Goal: Transaction & Acquisition: Subscribe to service/newsletter

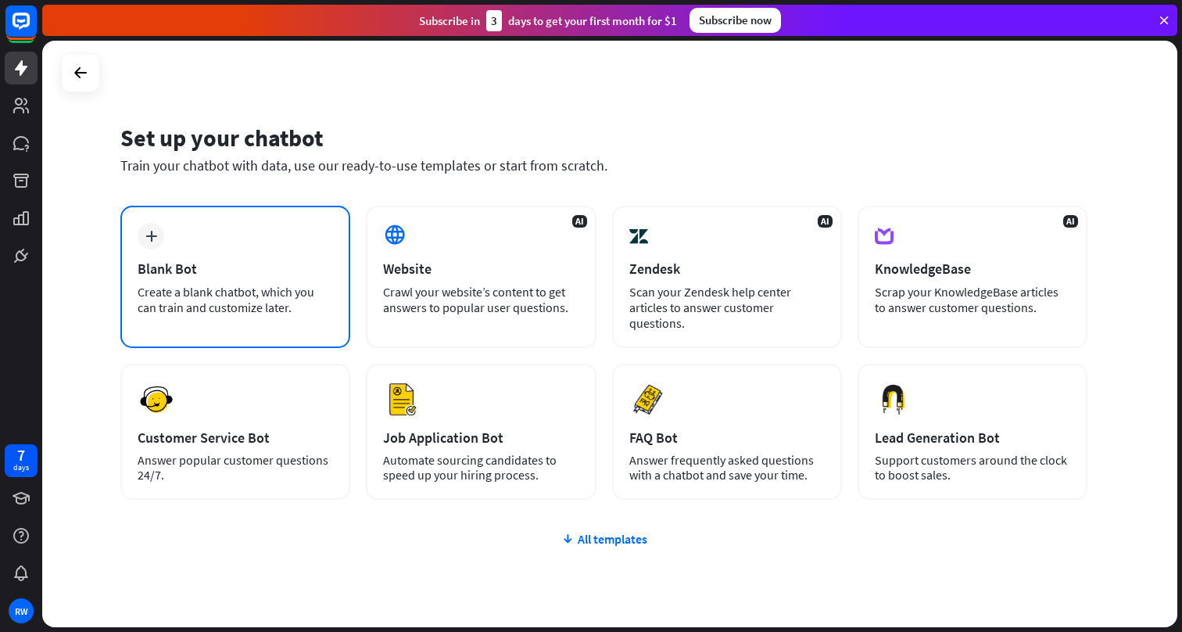
click at [240, 242] on div "plus Blank Bot Create a blank chatbot, which you can train and customize later." at bounding box center [235, 277] width 230 height 142
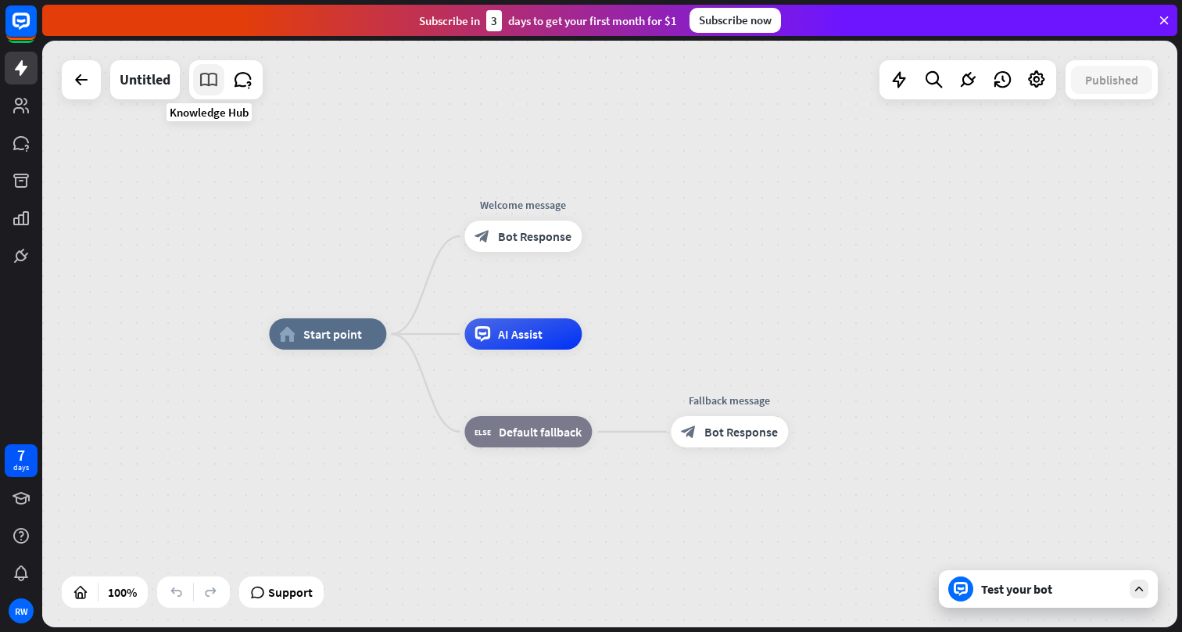
click at [211, 88] on icon at bounding box center [209, 80] width 20 height 20
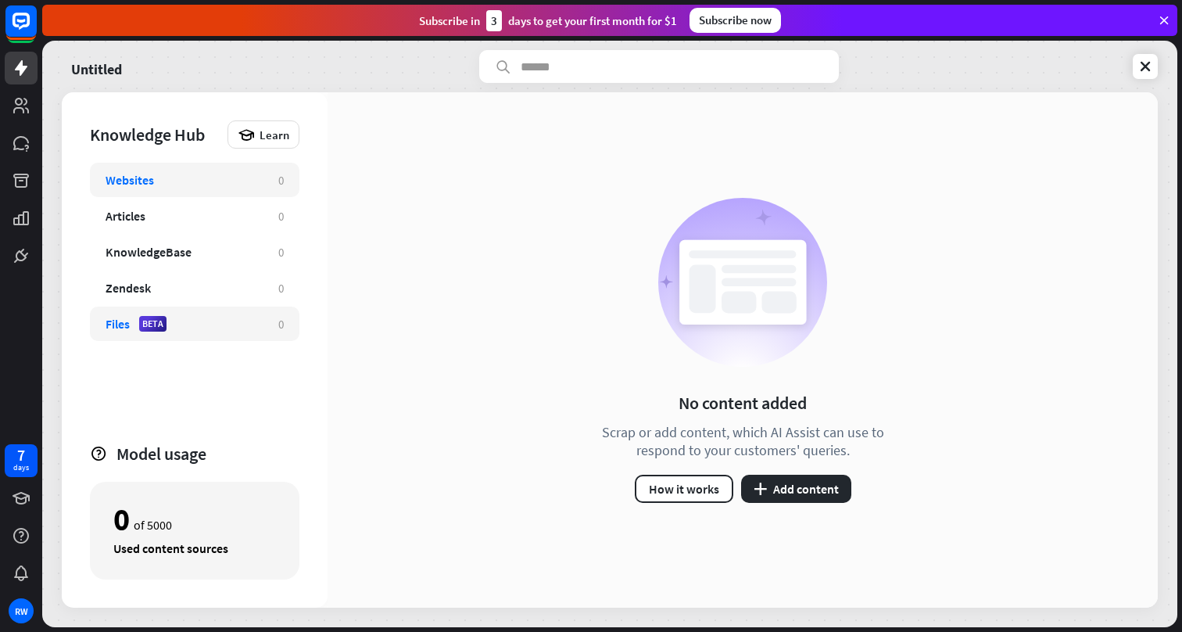
click at [242, 313] on div "Files BETA 0" at bounding box center [194, 323] width 209 height 34
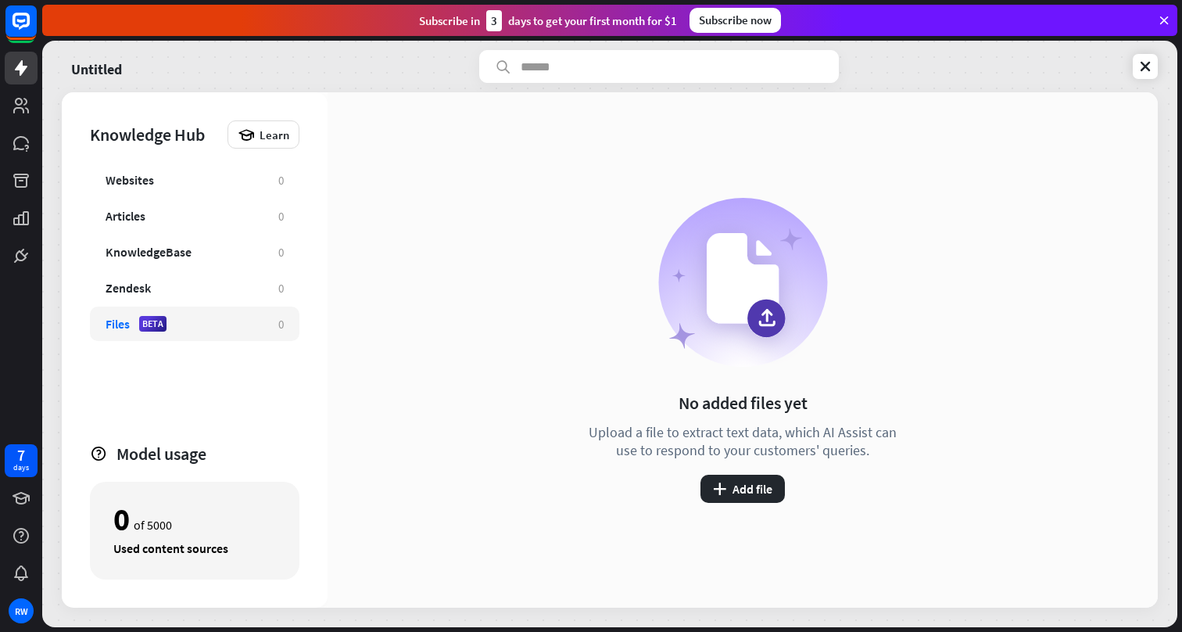
click at [724, 470] on div "No added files yet Upload a file to extract text data, which AI Assist can use …" at bounding box center [742, 350] width 320 height 305
click at [734, 489] on button "plus Add file" at bounding box center [742, 488] width 84 height 28
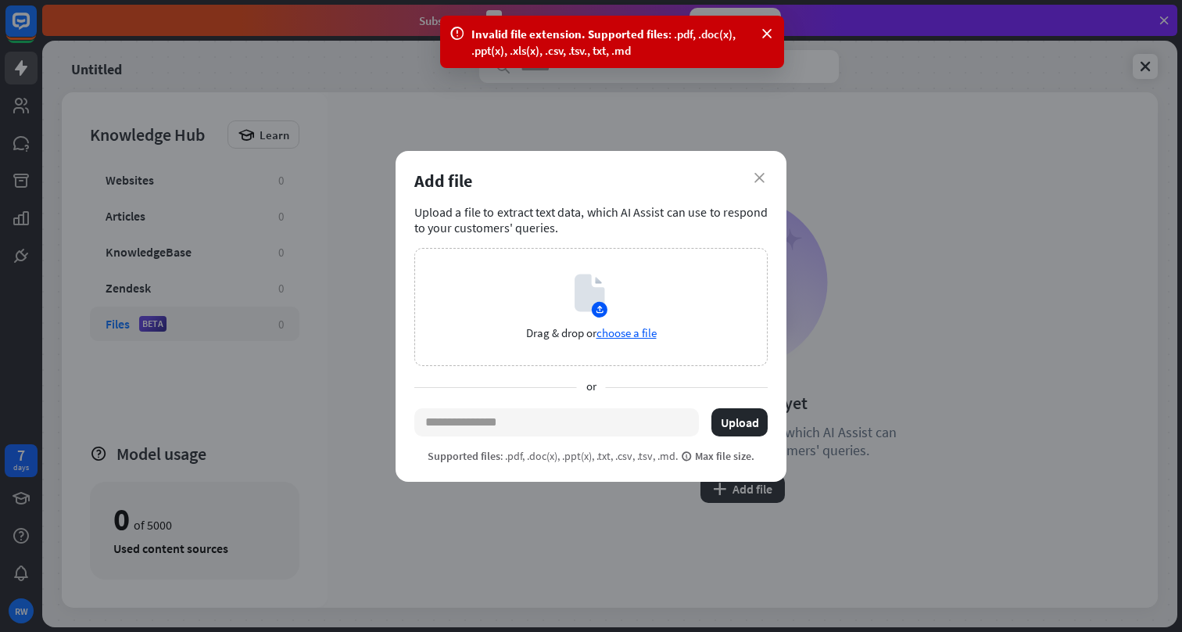
click at [563, 52] on div "Invalid file extension. Supported files : .pdf, .doc(x), .ppt(x), .xls(x), .csv…" at bounding box center [611, 42] width 281 height 33
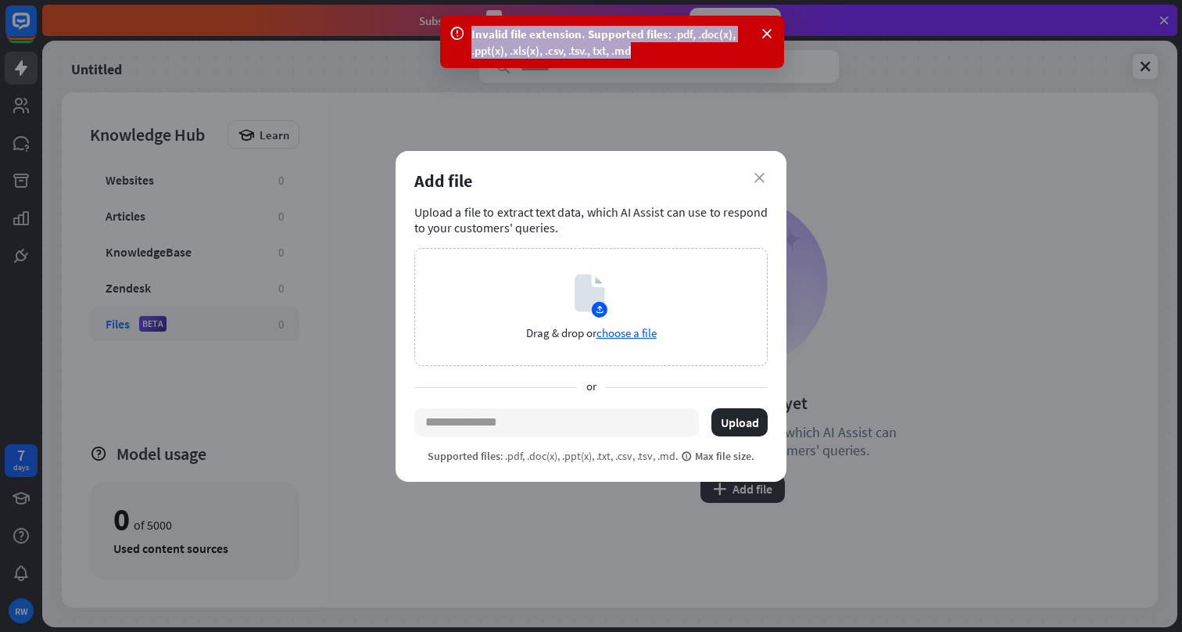
click at [563, 52] on div "Invalid file extension. Supported files : .pdf, .doc(x), .ppt(x), .xls(x), .csv…" at bounding box center [611, 42] width 281 height 33
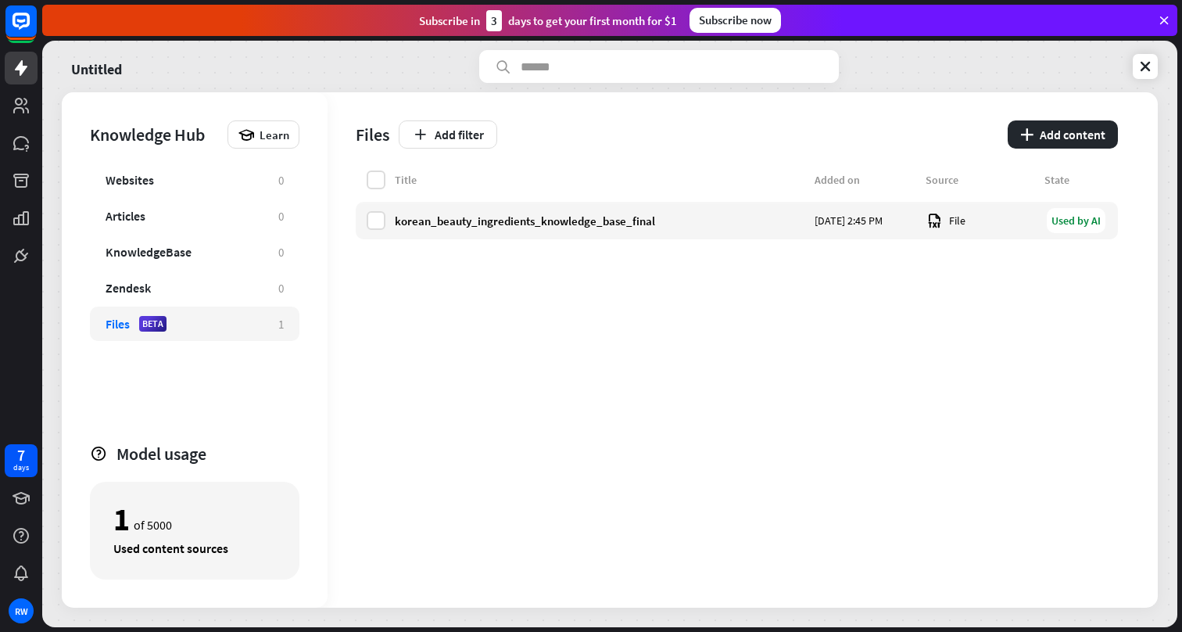
click at [750, 30] on div "Subscribe now" at bounding box center [734, 20] width 91 height 25
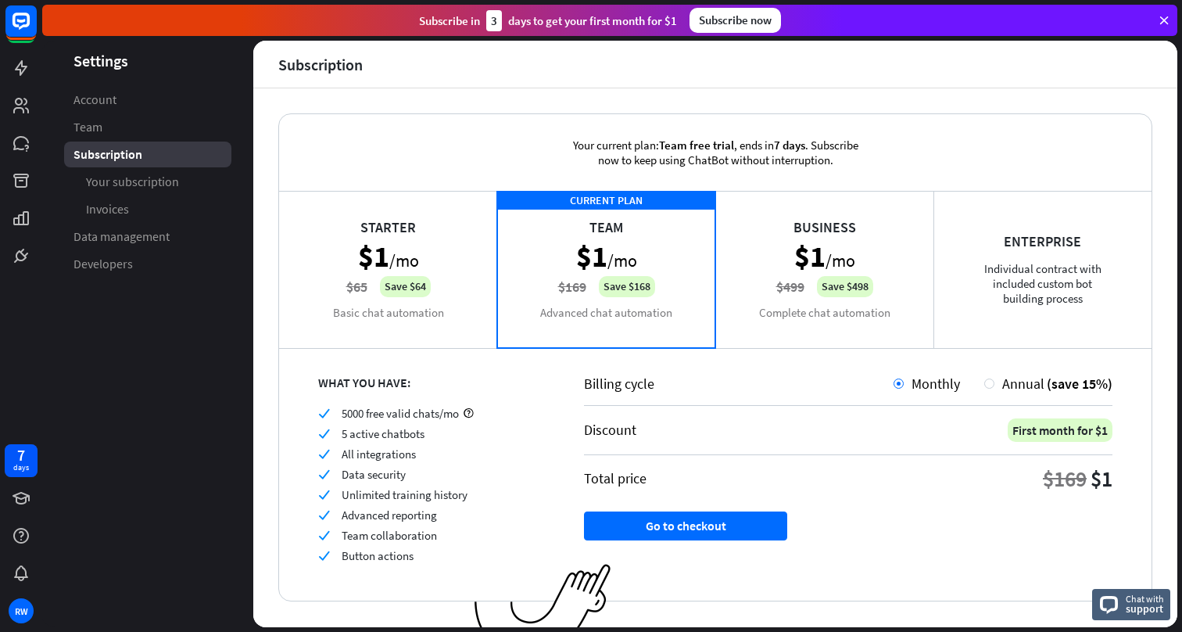
click at [404, 311] on div "Starter $1 /mo $65 Save $64 Basic chat automation" at bounding box center [388, 269] width 218 height 156
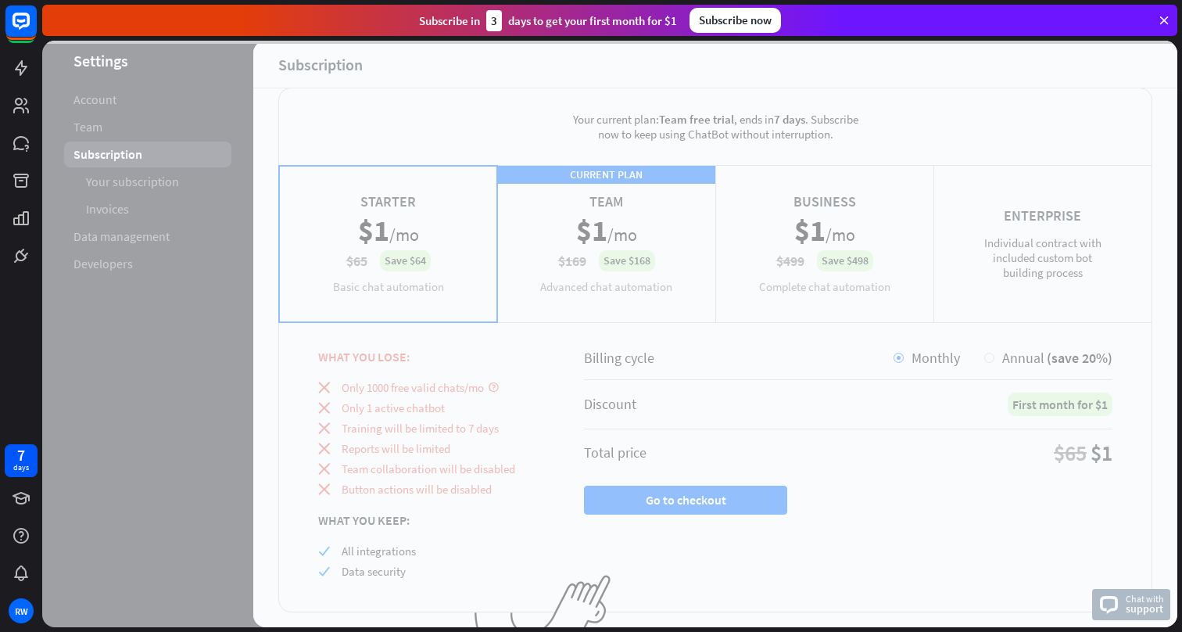
scroll to position [27, 0]
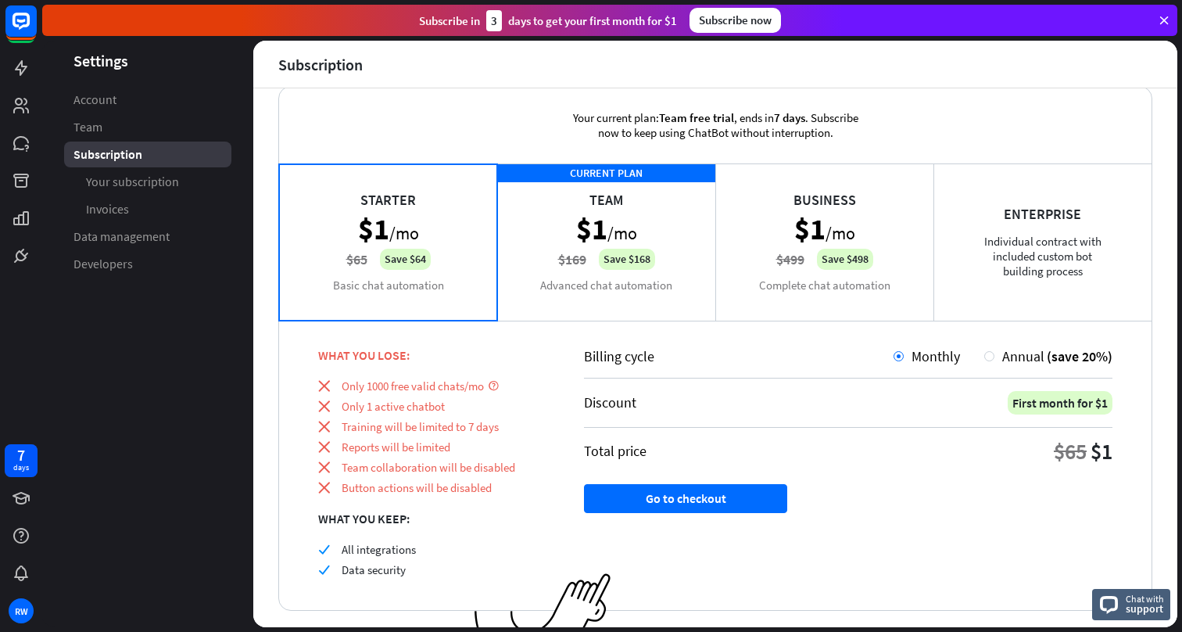
click at [413, 410] on span "Only 1 active chatbot" at bounding box center [393, 406] width 103 height 15
click at [414, 427] on span "Training will be limited to 7 days" at bounding box center [420, 426] width 157 height 15
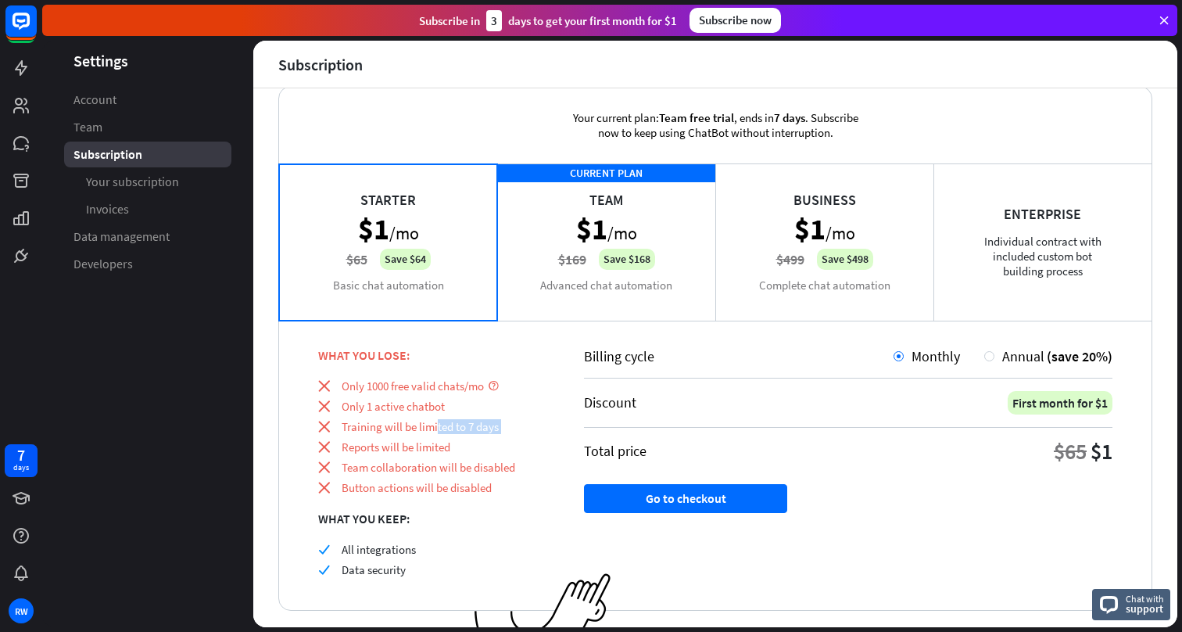
click at [414, 427] on span "Training will be limited to 7 days" at bounding box center [420, 426] width 157 height 15
click at [409, 449] on span "Reports will be limited" at bounding box center [396, 446] width 109 height 15
click at [409, 468] on span "Team collaboration will be disabled" at bounding box center [429, 467] width 174 height 15
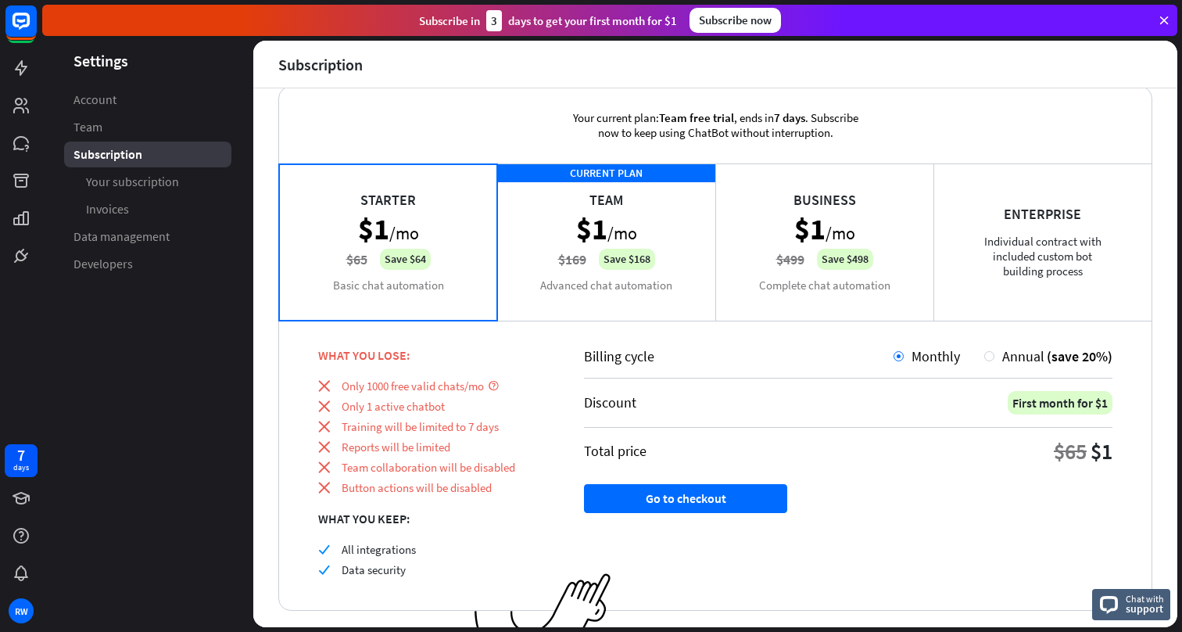
click at [409, 468] on span "Team collaboration will be disabled" at bounding box center [429, 467] width 174 height 15
click at [555, 263] on div "CURRENT PLAN Team $1 /mo $169 Save $168 Advanced chat automation" at bounding box center [606, 241] width 218 height 156
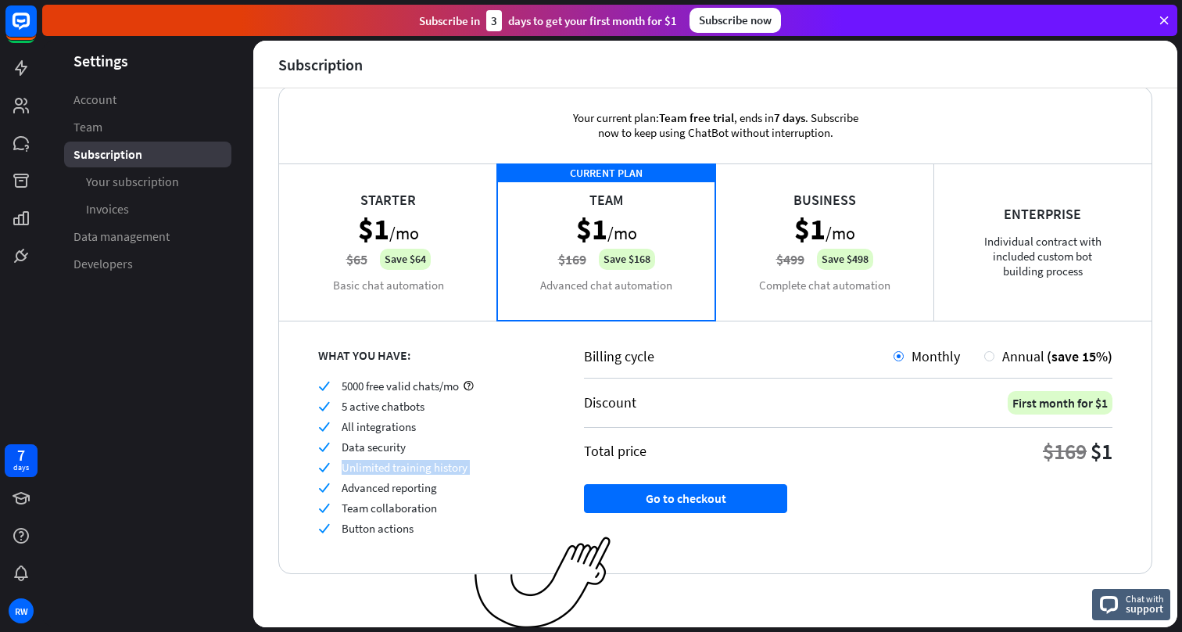
click at [465, 442] on div "check Data security" at bounding box center [431, 446] width 227 height 15
drag, startPoint x: 1043, startPoint y: 456, endPoint x: 1082, endPoint y: 456, distance: 39.1
click at [1082, 456] on div "$169" at bounding box center [1065, 451] width 44 height 28
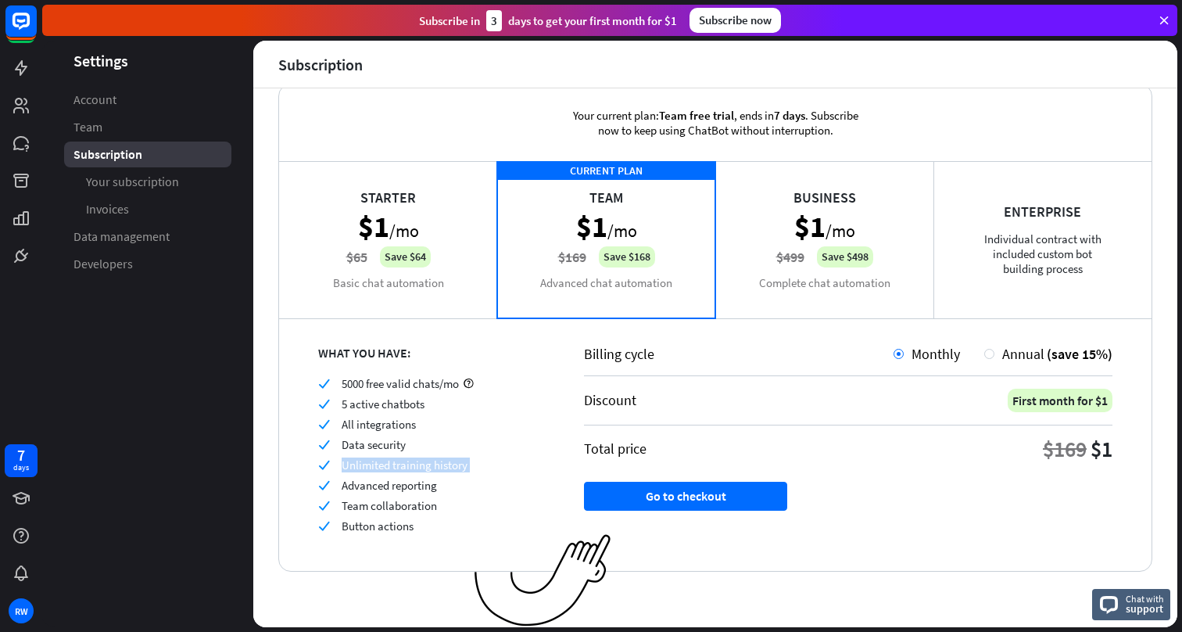
click at [400, 293] on div "Starter $1 /mo $65 Save $64 Basic chat automation" at bounding box center [388, 239] width 218 height 156
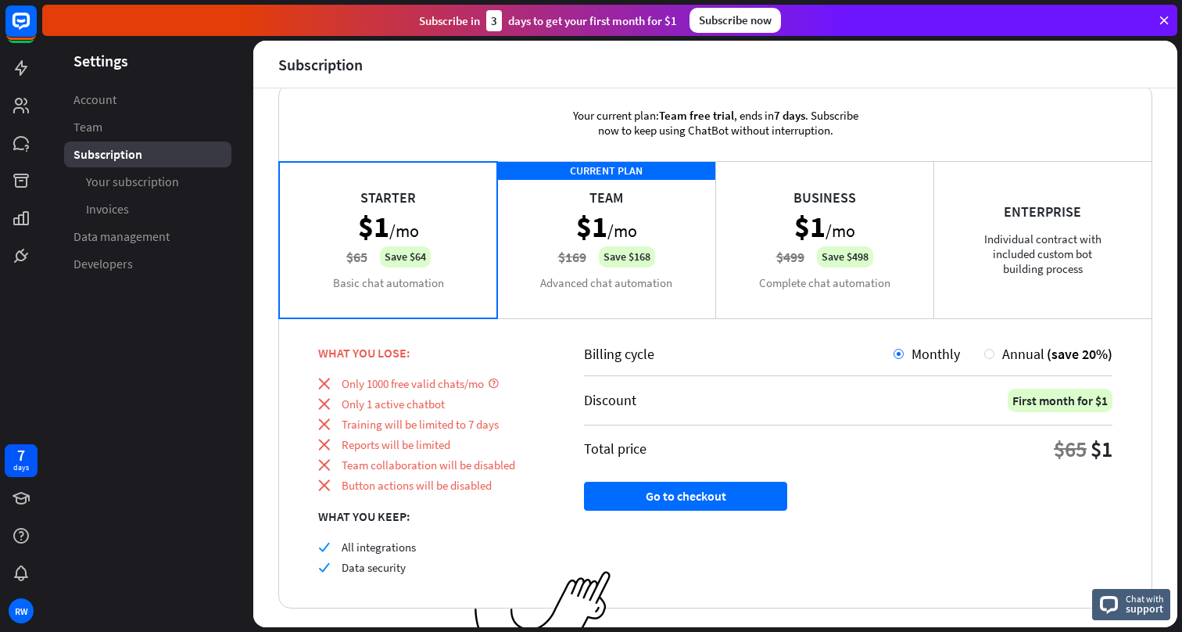
click at [622, 282] on div "CURRENT PLAN Team $1 /mo $169 Save $168 Advanced chat automation" at bounding box center [606, 239] width 218 height 156
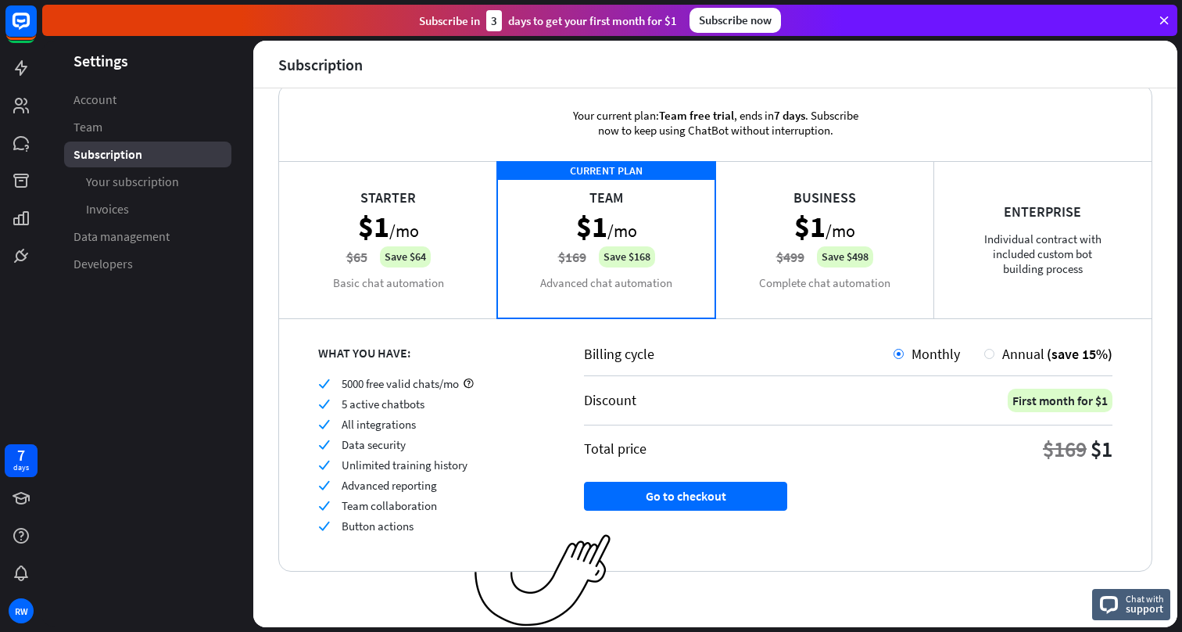
click at [365, 284] on div "Starter $1 /mo $65 Save $64 Basic chat automation" at bounding box center [388, 239] width 218 height 156
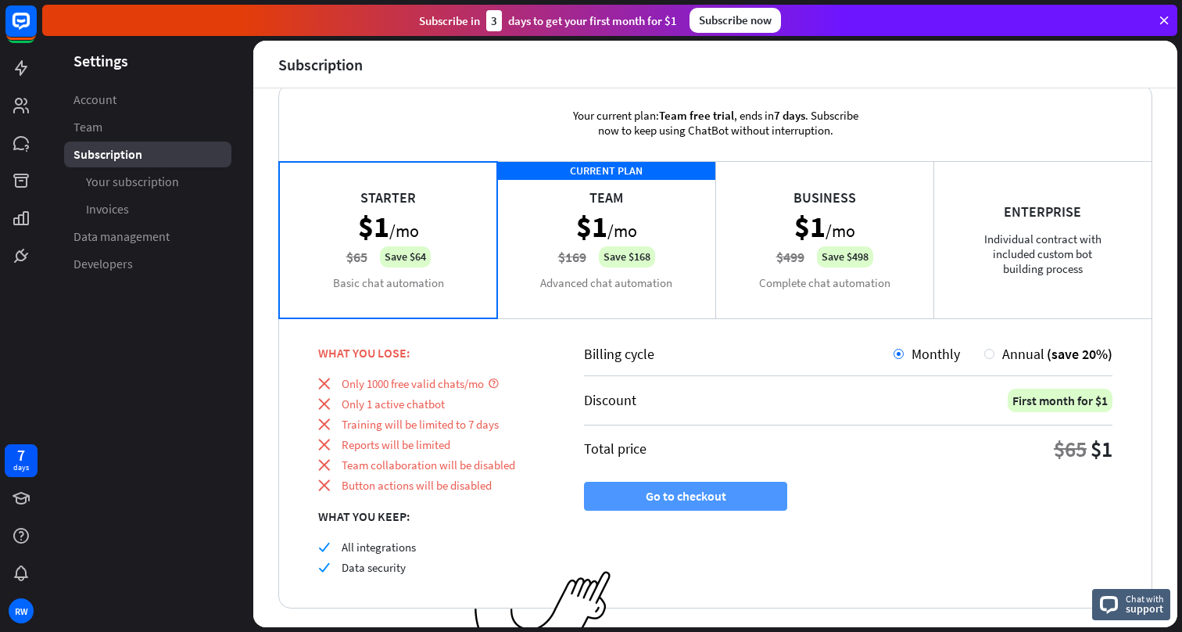
click at [660, 490] on button "Go to checkout" at bounding box center [685, 495] width 203 height 29
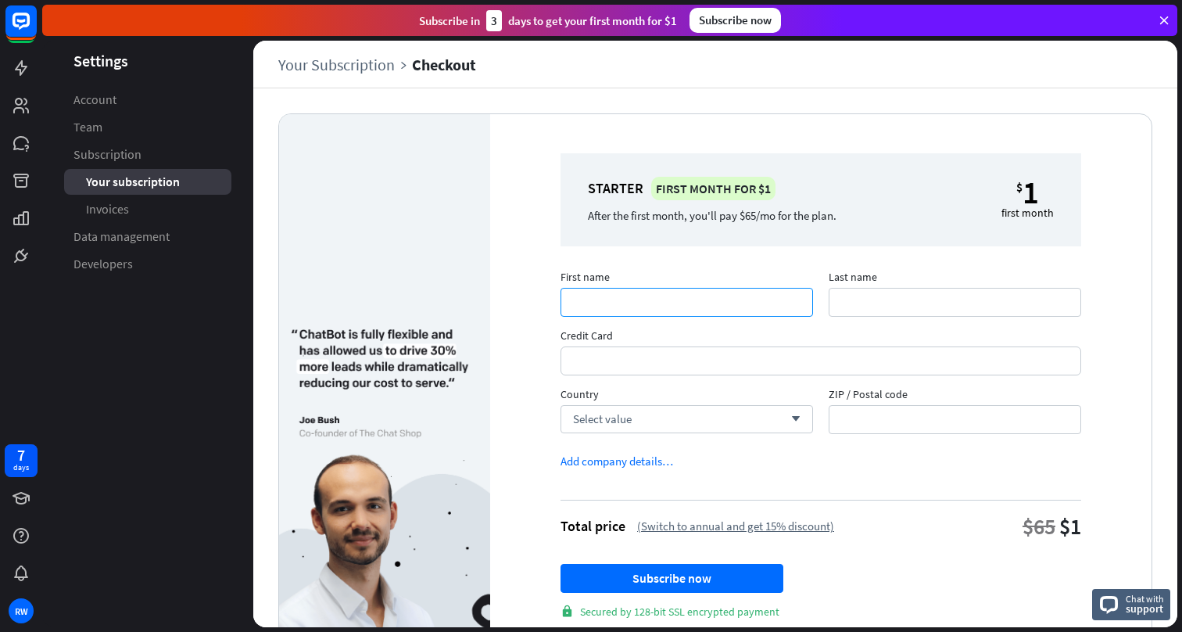
click at [678, 310] on input "First name" at bounding box center [686, 302] width 252 height 29
click at [678, 309] on input "First name" at bounding box center [686, 302] width 252 height 29
type input "****"
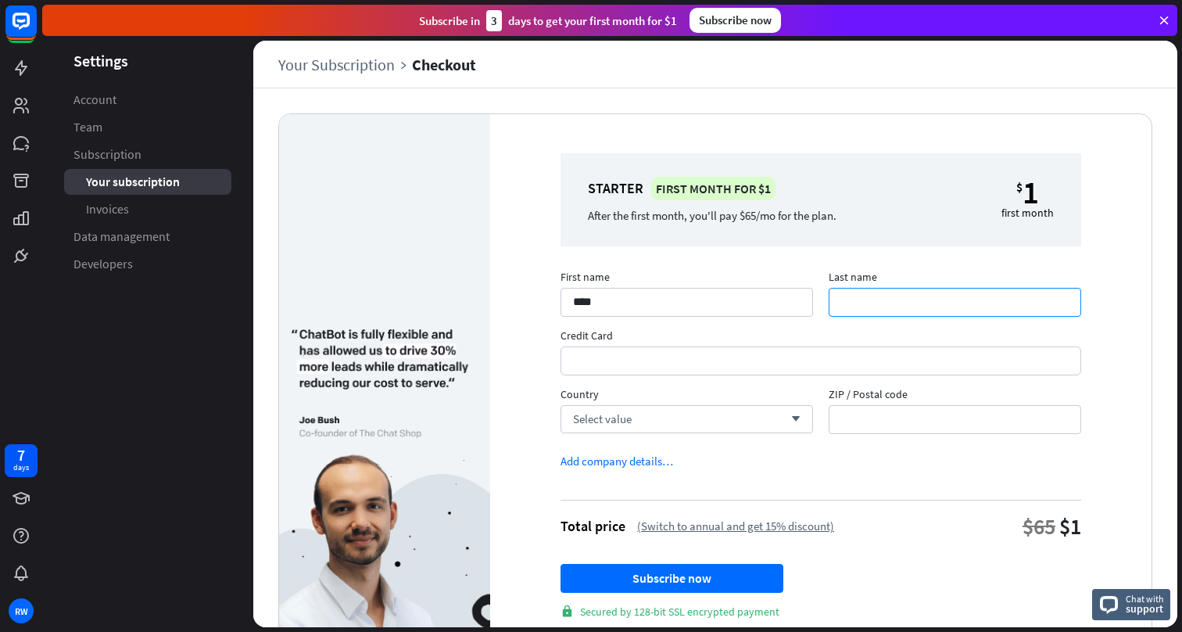
type input "***"
type input "*****"
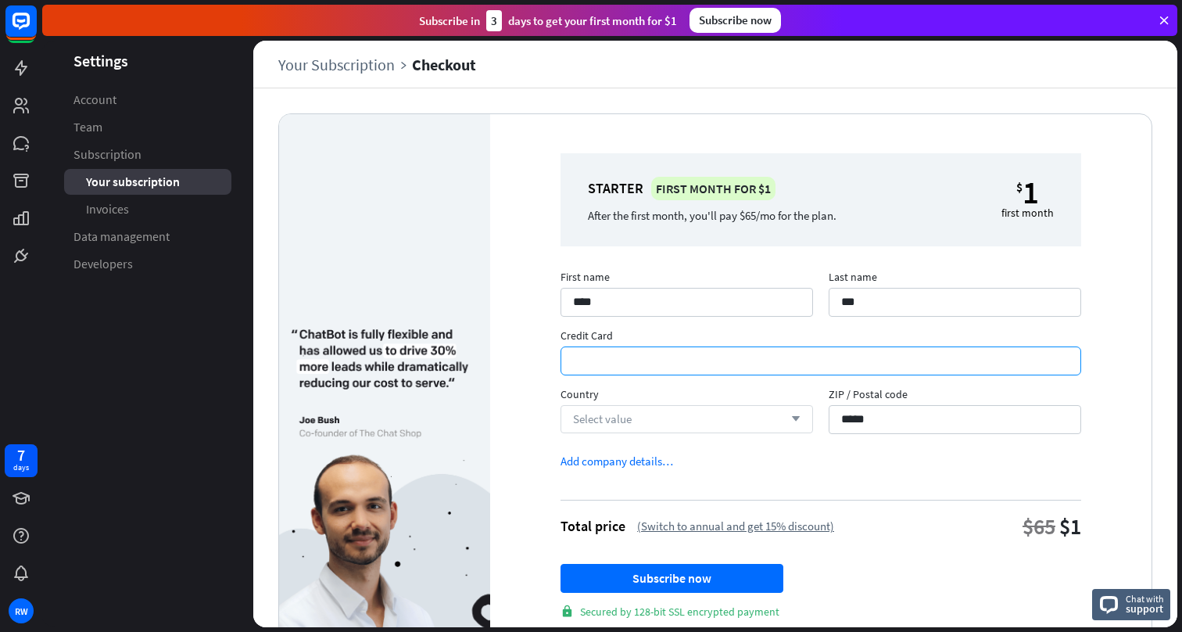
click at [661, 409] on div "Select value arrow_down" at bounding box center [686, 419] width 252 height 28
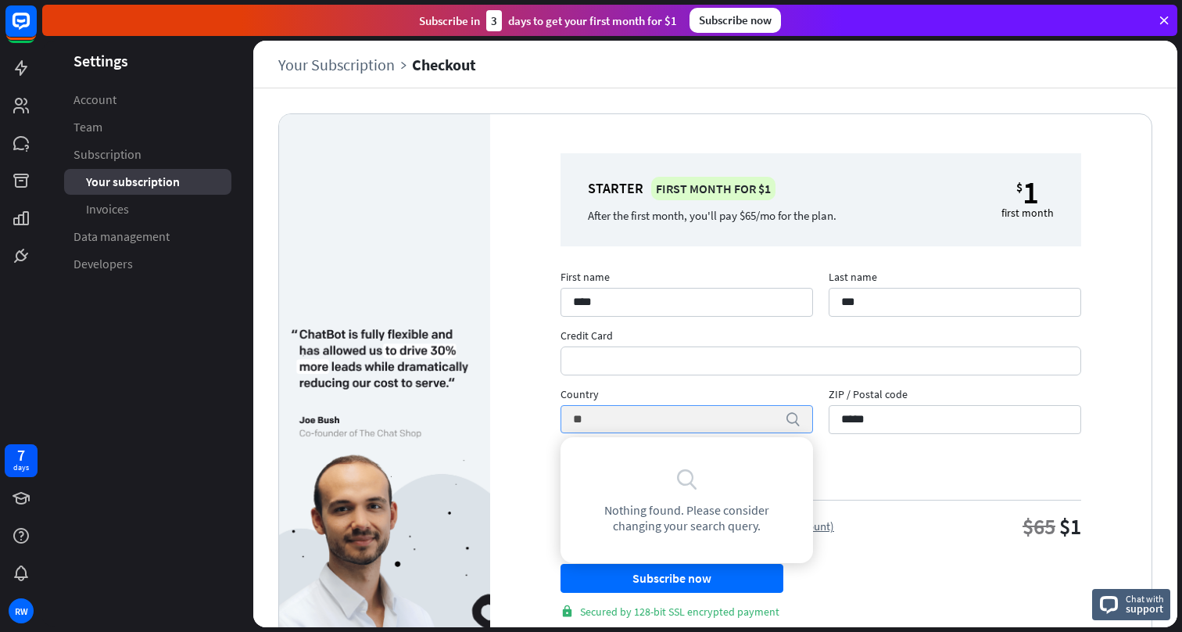
type input "*"
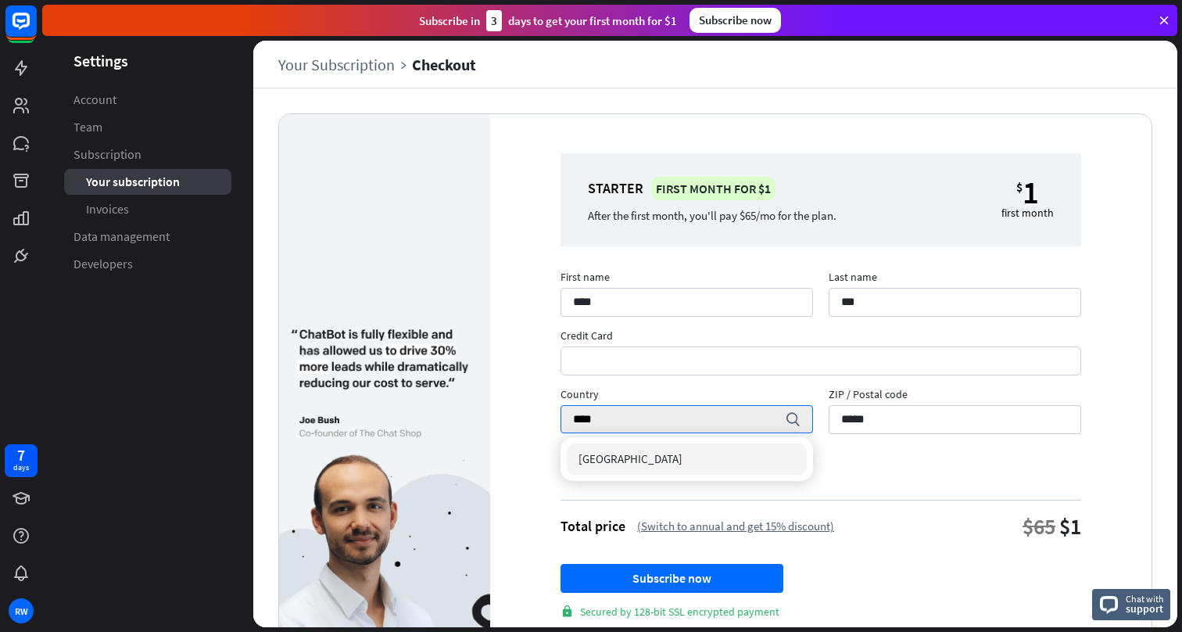
type input "****"
click at [613, 460] on span "[GEOGRAPHIC_DATA]" at bounding box center [630, 458] width 104 height 15
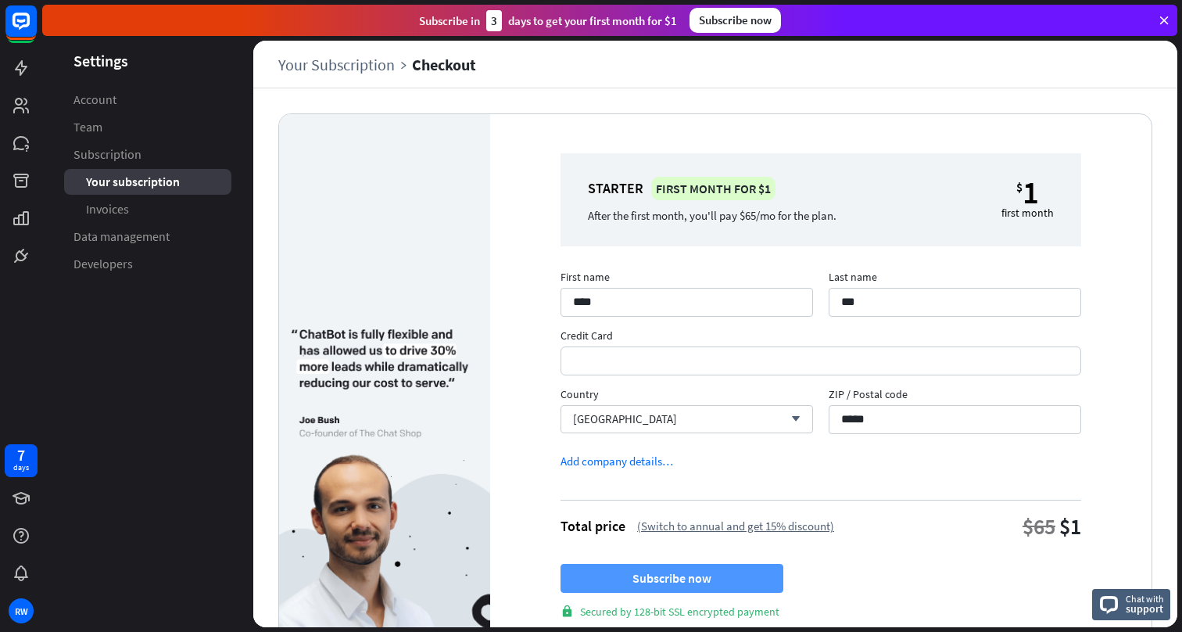
click at [628, 577] on button "Subscribe now" at bounding box center [671, 578] width 223 height 29
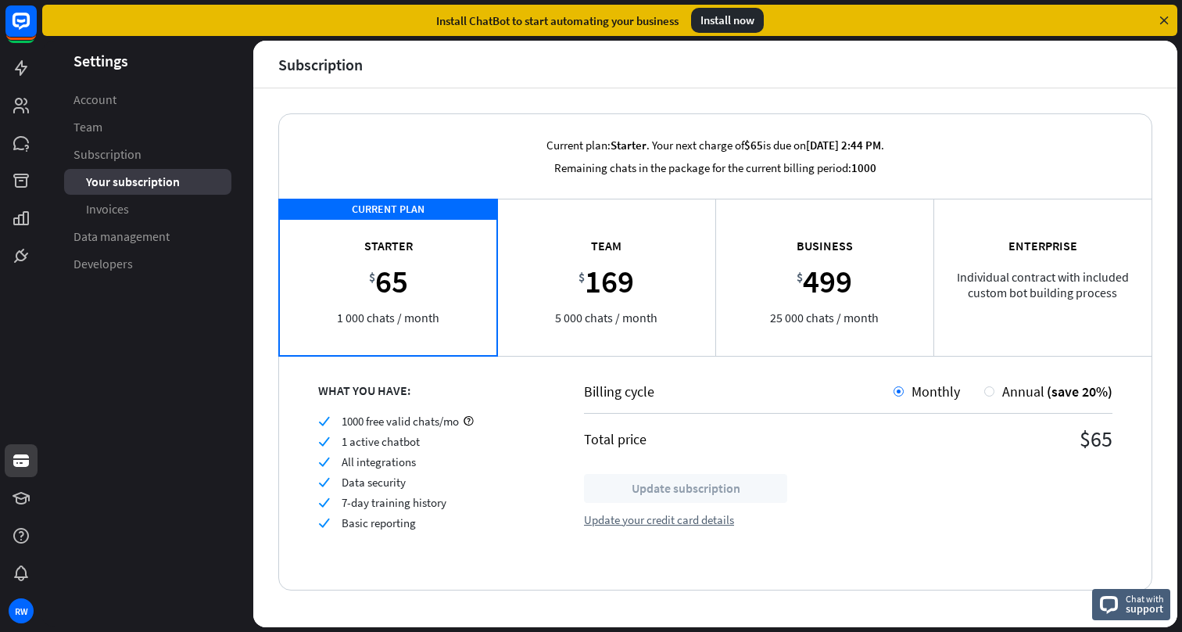
click at [730, 22] on div "Install now" at bounding box center [727, 20] width 73 height 25
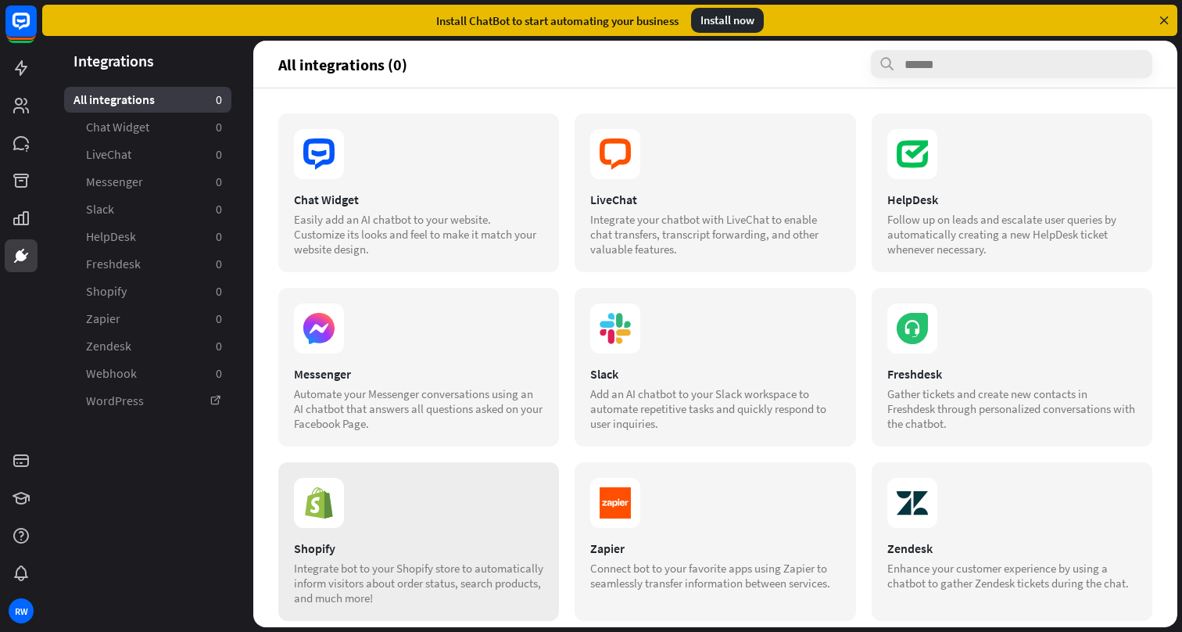
click at [388, 524] on section at bounding box center [418, 503] width 249 height 50
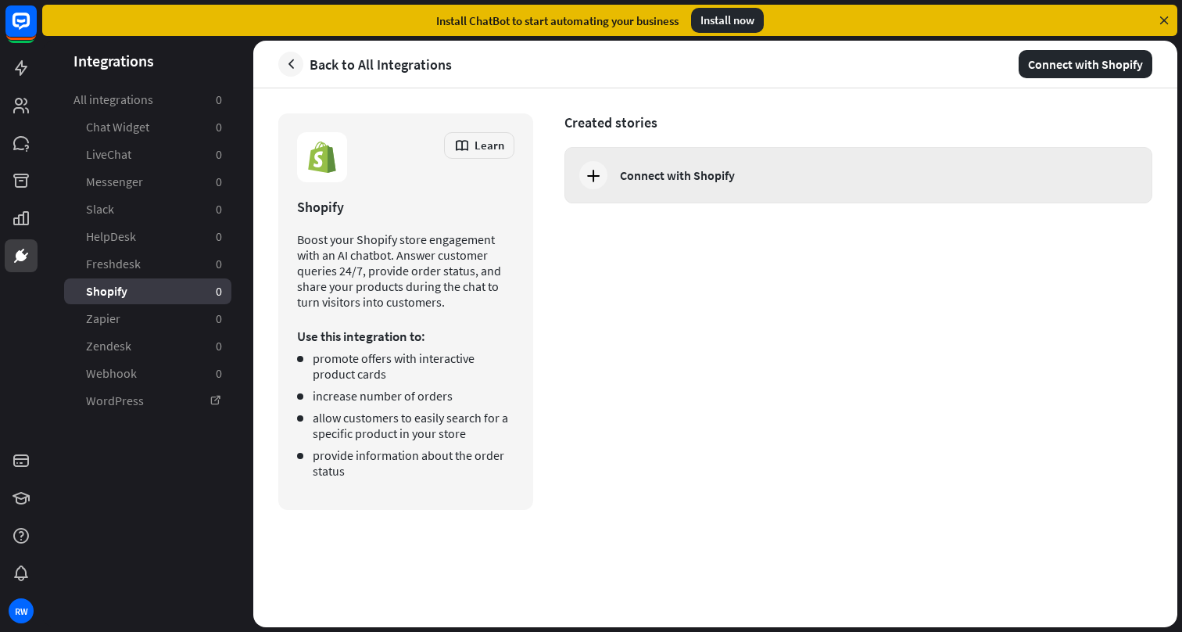
click at [674, 177] on div "Connect with Shopify" at bounding box center [677, 175] width 115 height 16
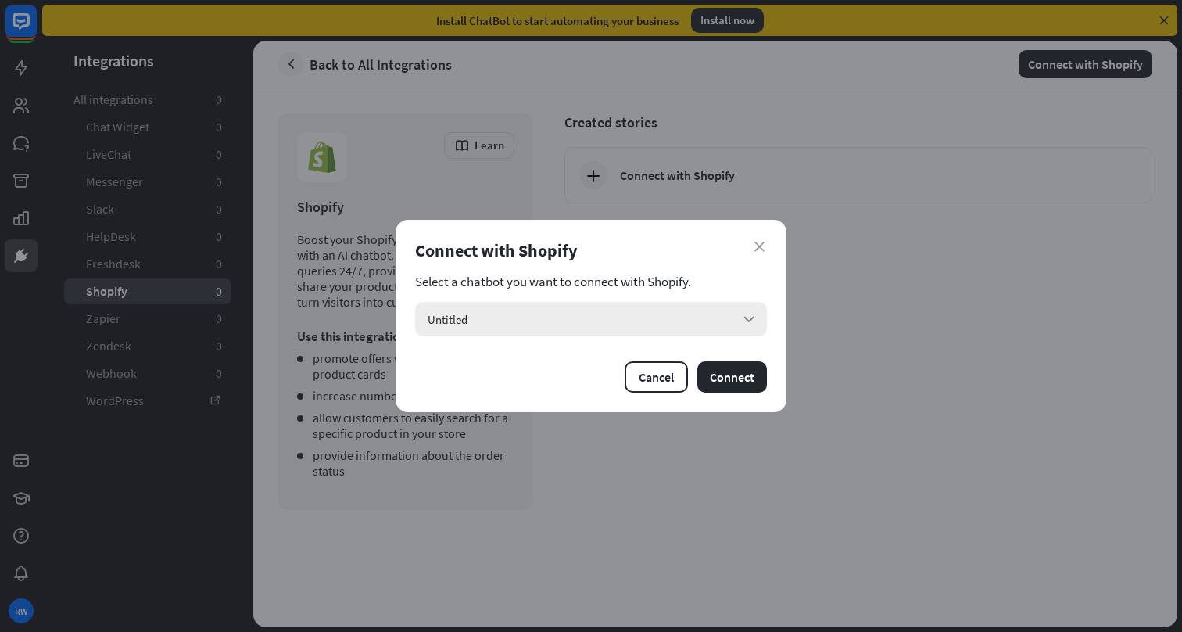
click at [685, 316] on div "Untitled arrow_down" at bounding box center [591, 319] width 352 height 34
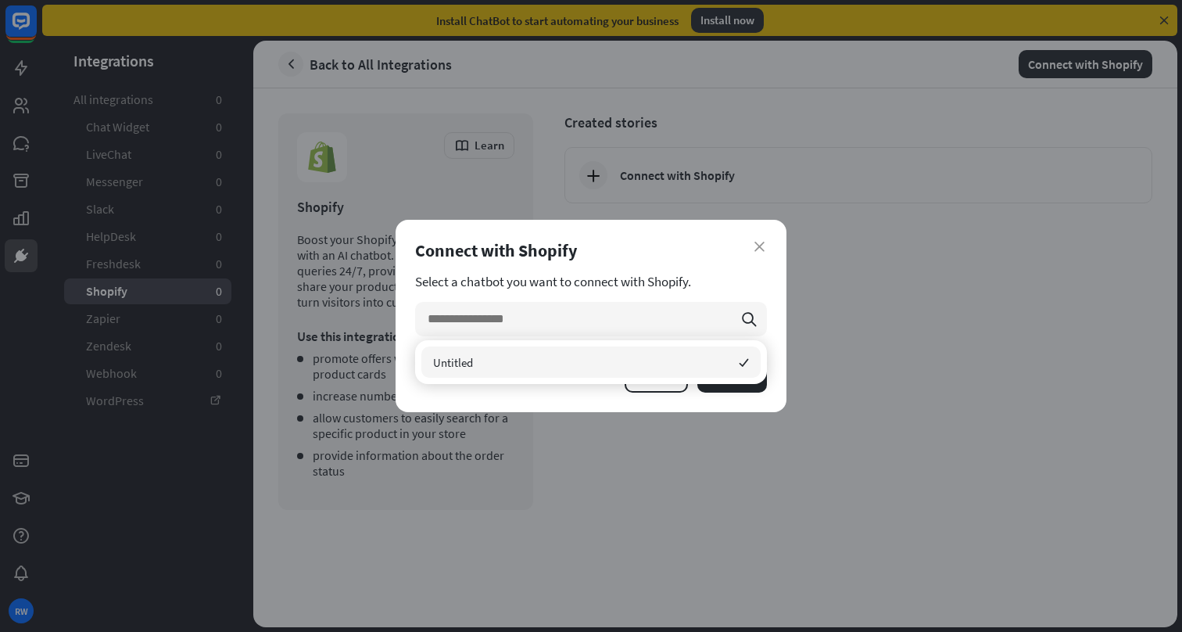
click at [586, 427] on div "close Connect with Shopify Select a chatbot you want to connect with Shopify. s…" at bounding box center [591, 316] width 1182 height 632
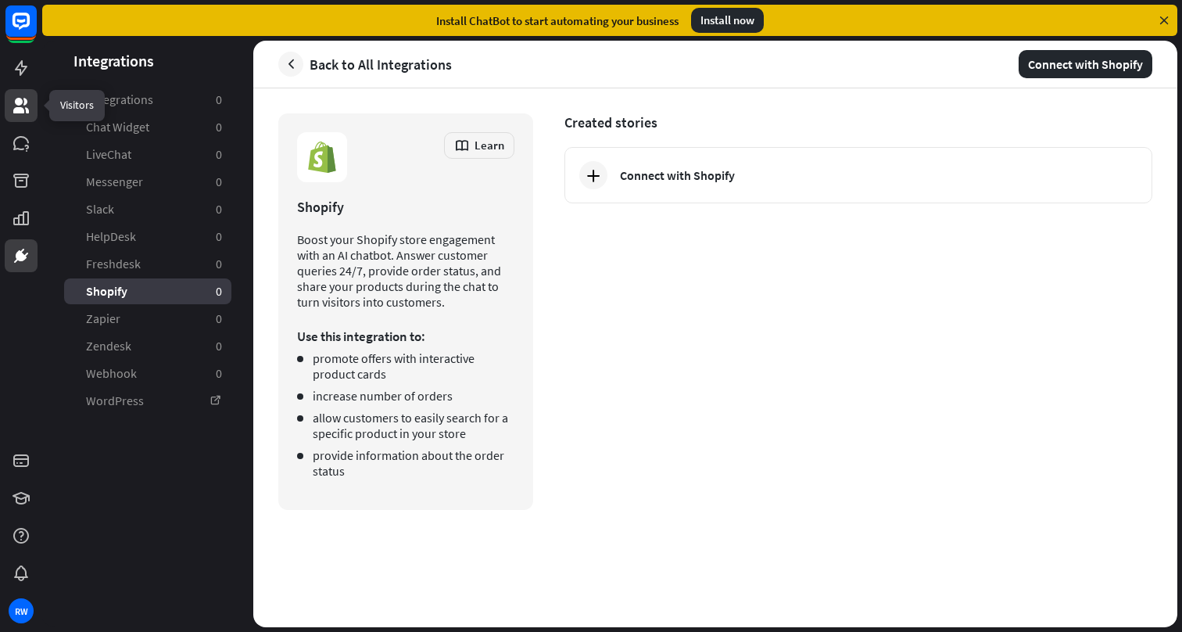
click at [20, 110] on icon at bounding box center [21, 106] width 16 height 16
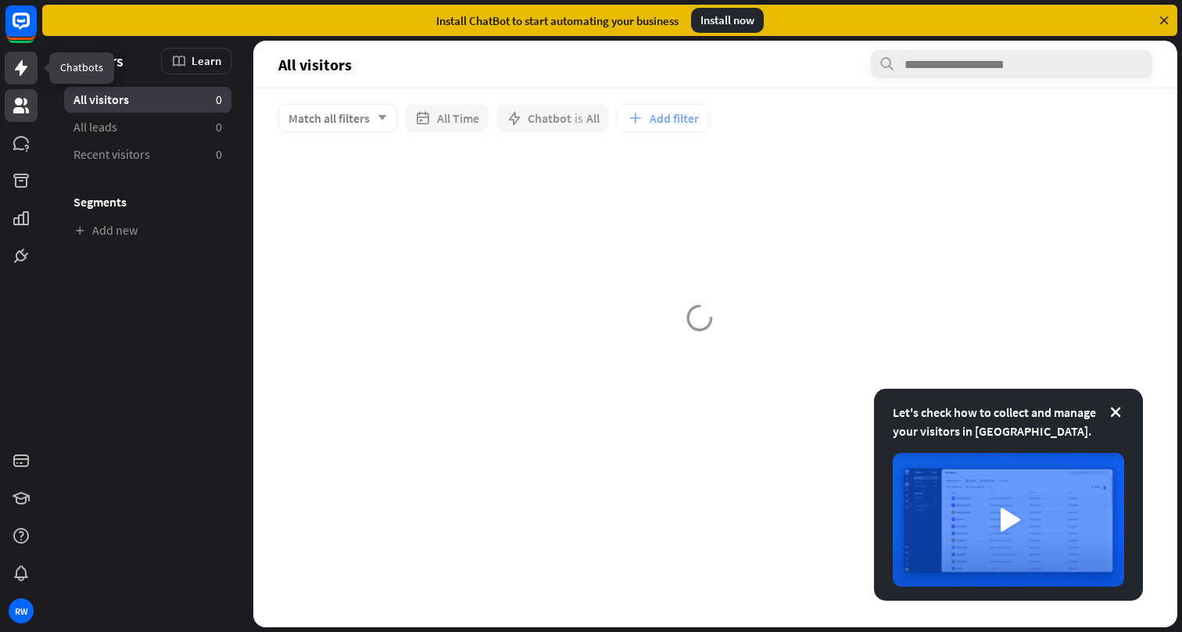
click at [27, 69] on icon at bounding box center [21, 68] width 19 height 19
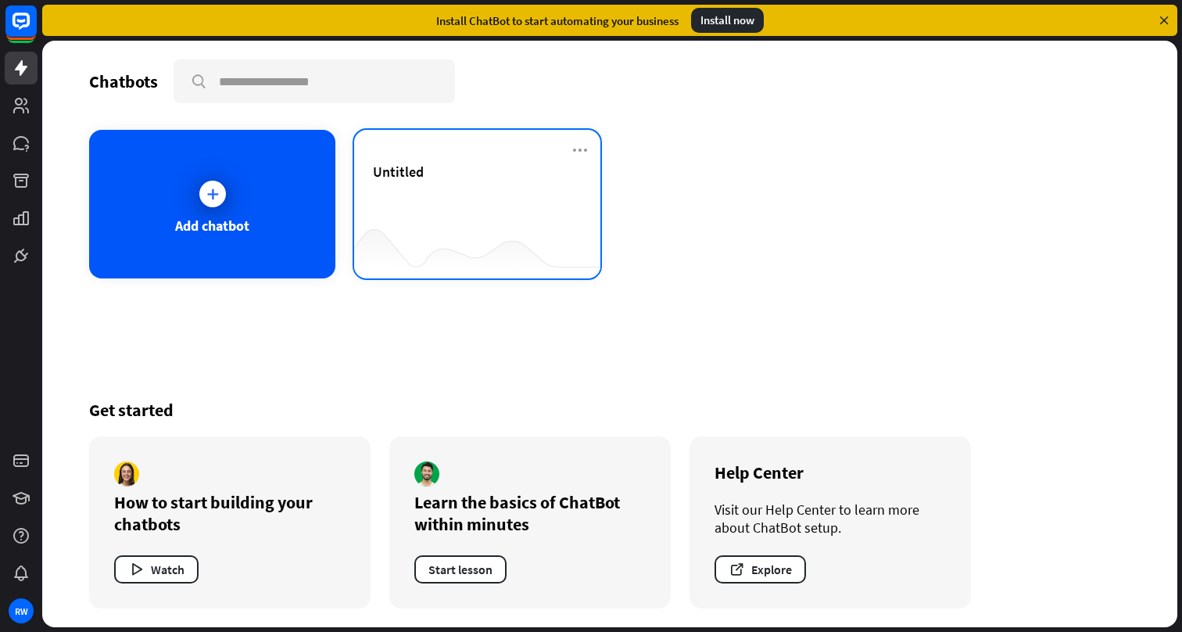
click at [514, 201] on div "Untitled" at bounding box center [477, 190] width 209 height 55
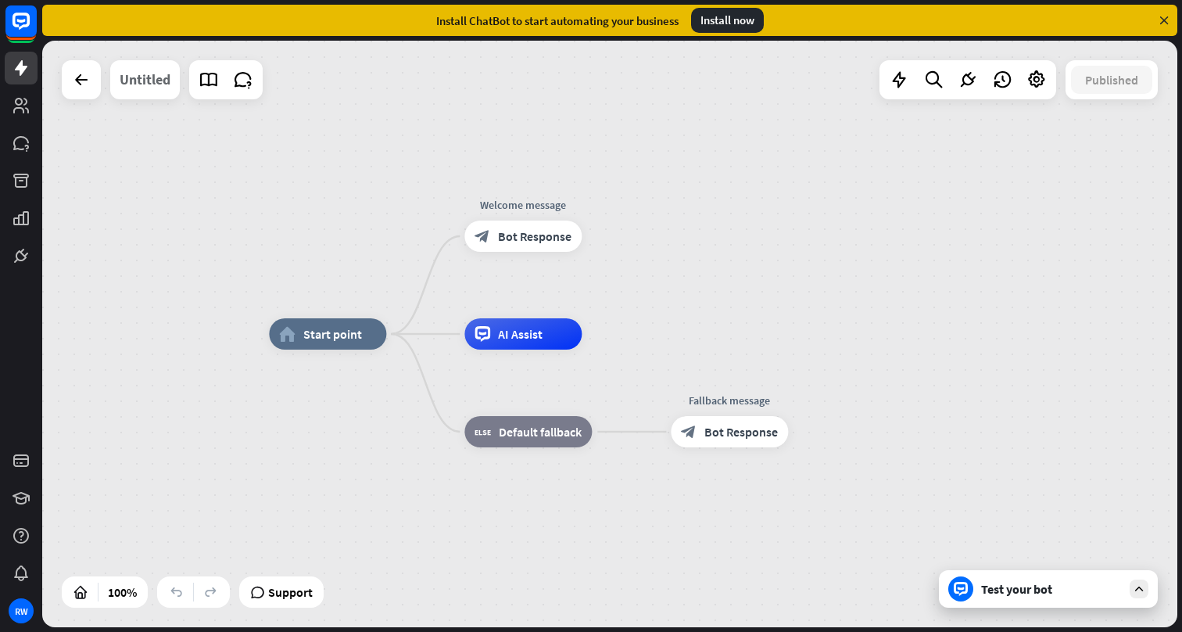
click at [125, 72] on div "Untitled" at bounding box center [145, 79] width 51 height 39
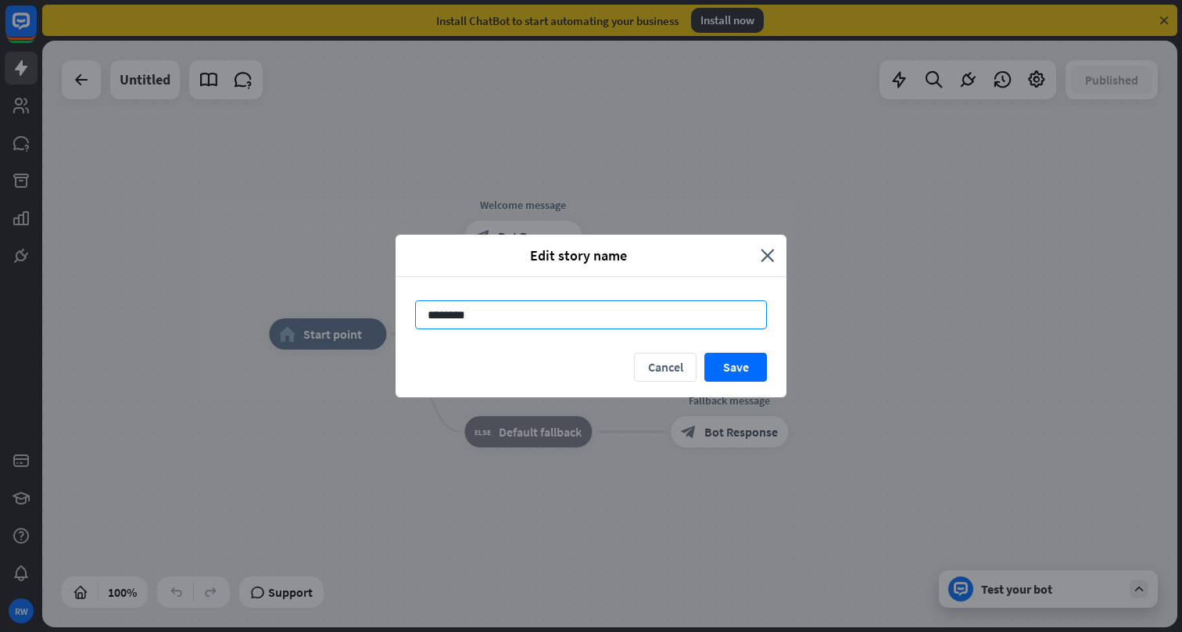
click at [484, 323] on input "********" at bounding box center [591, 314] width 352 height 29
type input "******"
click at [736, 356] on button "Save" at bounding box center [735, 367] width 63 height 29
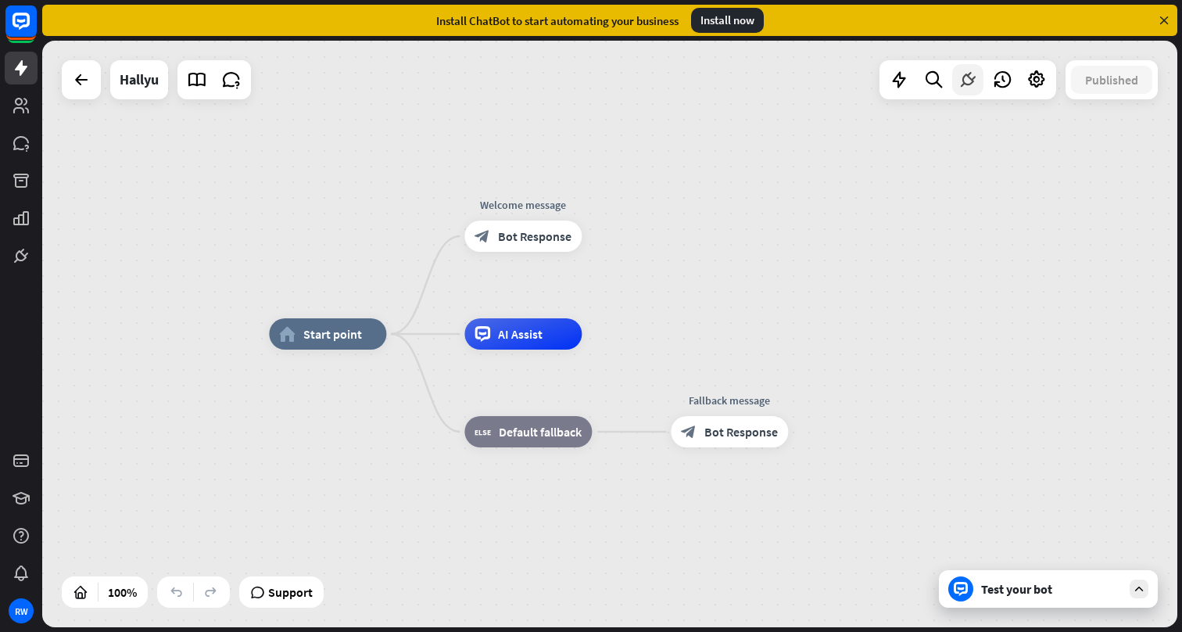
click at [963, 91] on div at bounding box center [967, 79] width 31 height 31
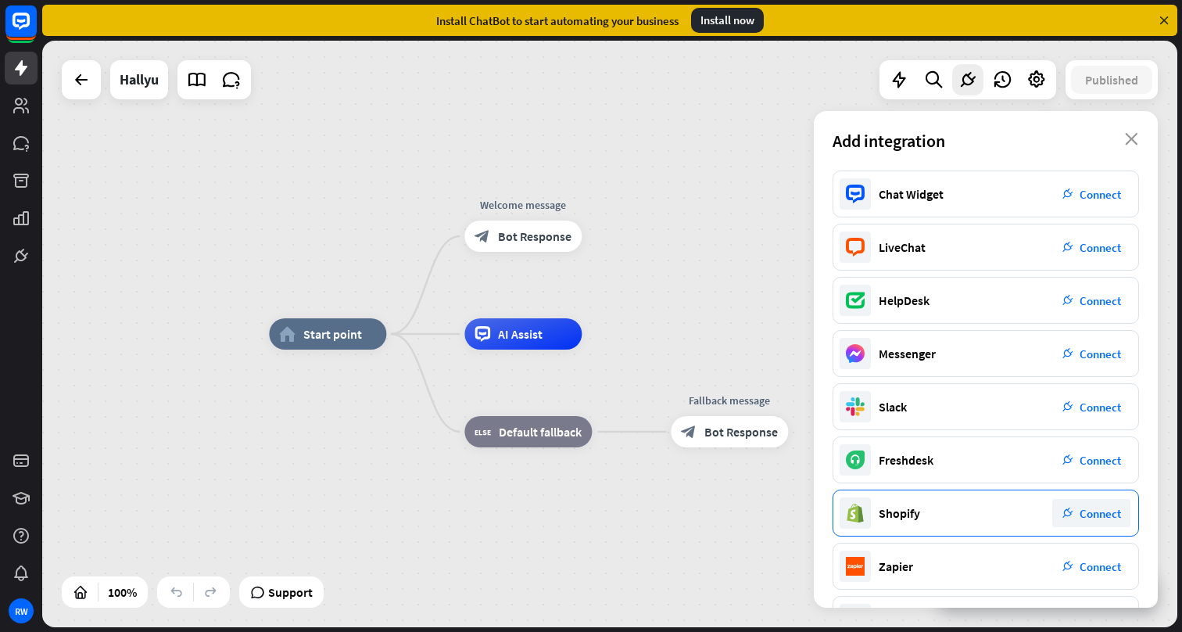
click at [1081, 520] on div "plug_integration Connect" at bounding box center [1091, 513] width 78 height 28
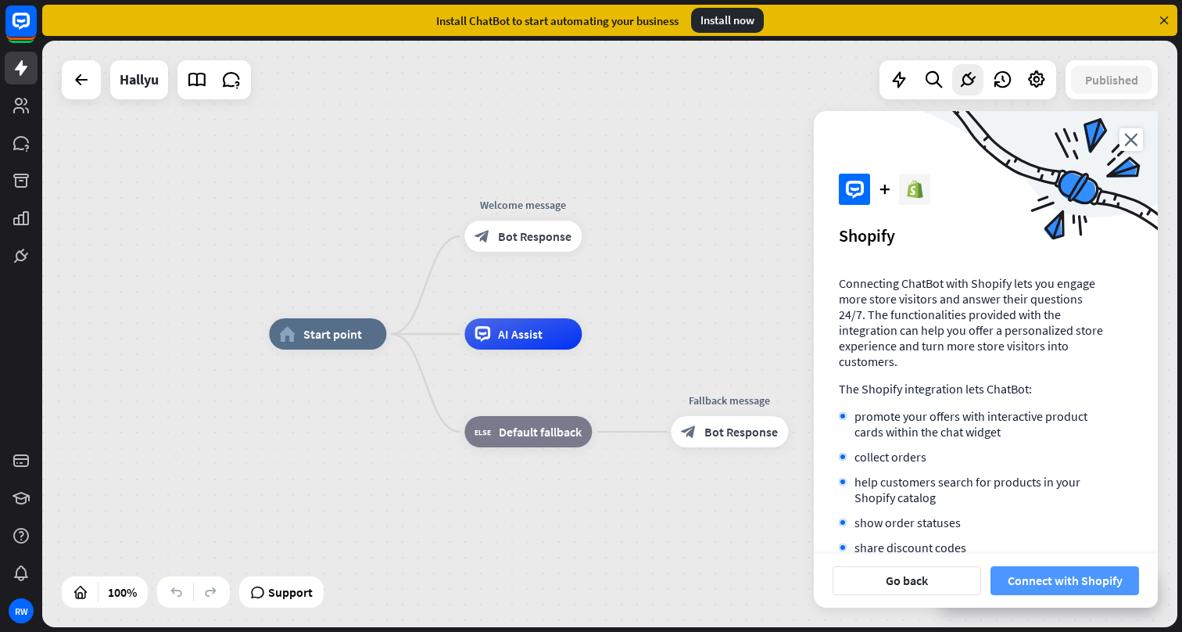
click at [1061, 587] on button "Connect with Shopify" at bounding box center [1064, 580] width 149 height 29
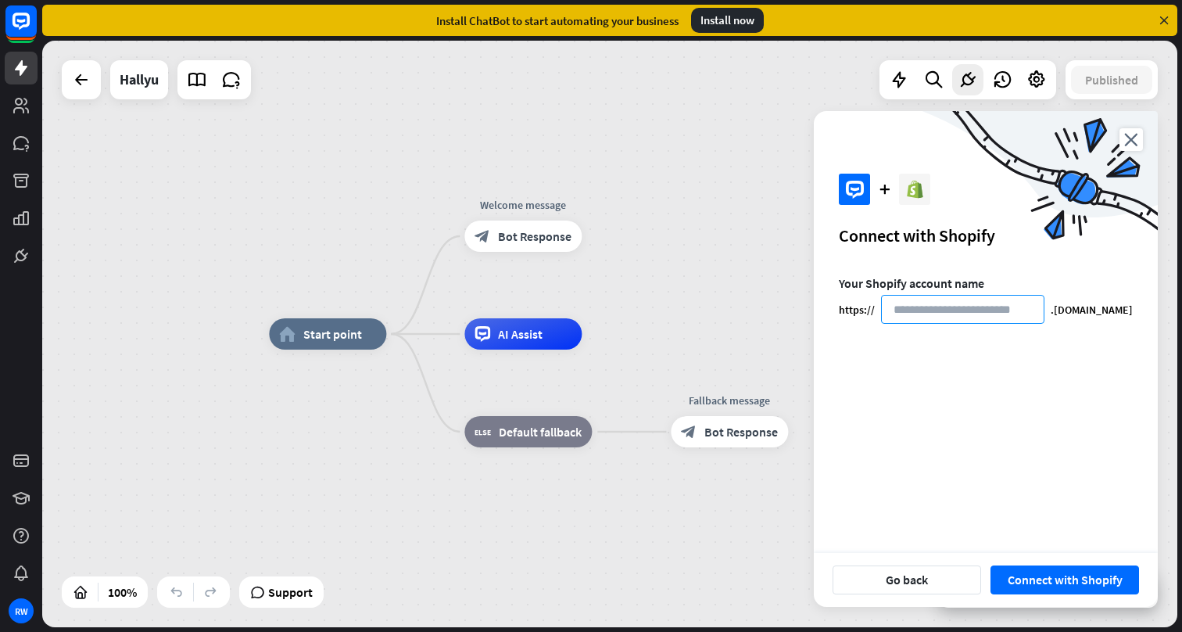
paste input "*********"
type input "*********"
click at [1025, 417] on div "Your Shopify account name https:// ********* .[DOMAIN_NAME]" at bounding box center [986, 404] width 344 height 258
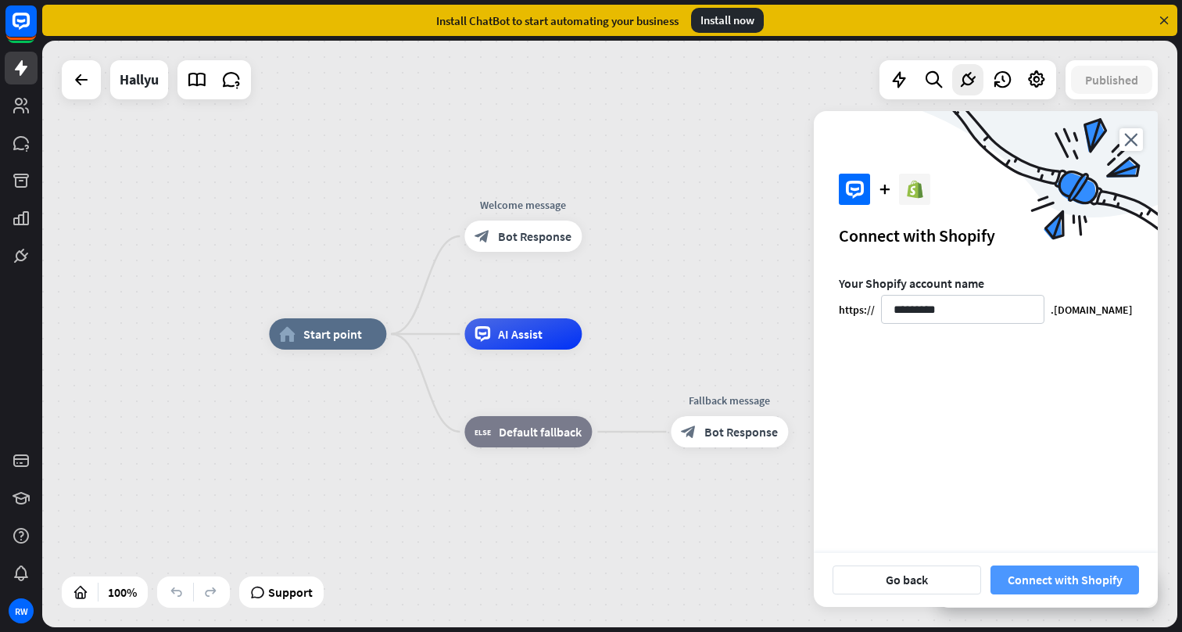
click at [1076, 583] on button "Connect with Shopify" at bounding box center [1064, 579] width 149 height 29
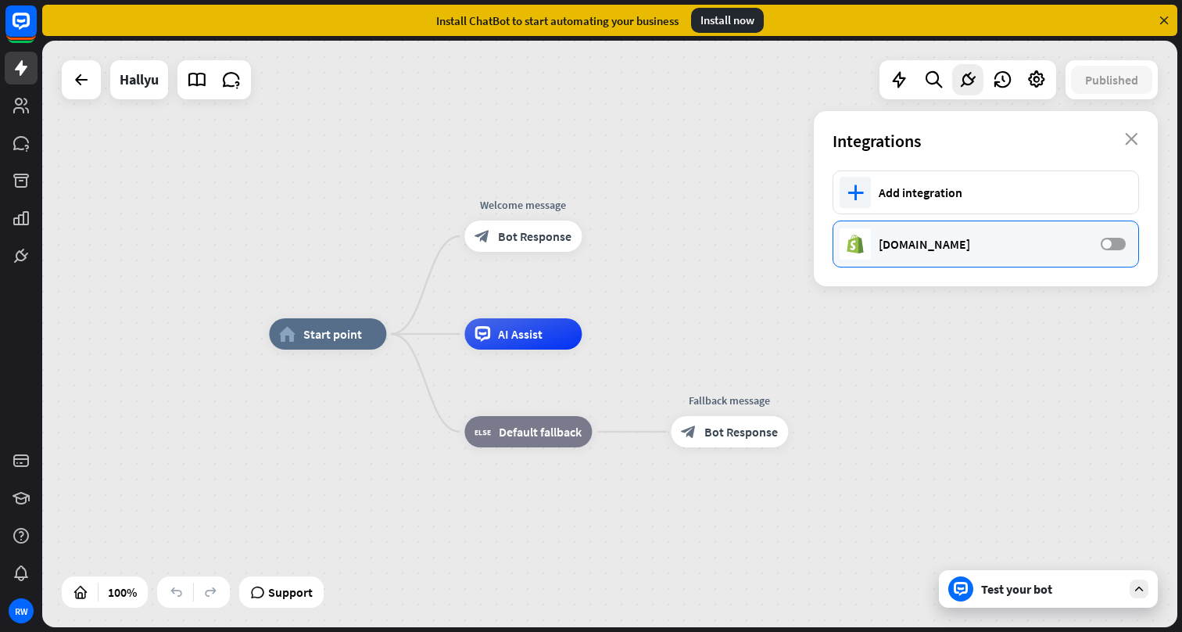
click at [1114, 246] on label "OFF" at bounding box center [1113, 244] width 25 height 13
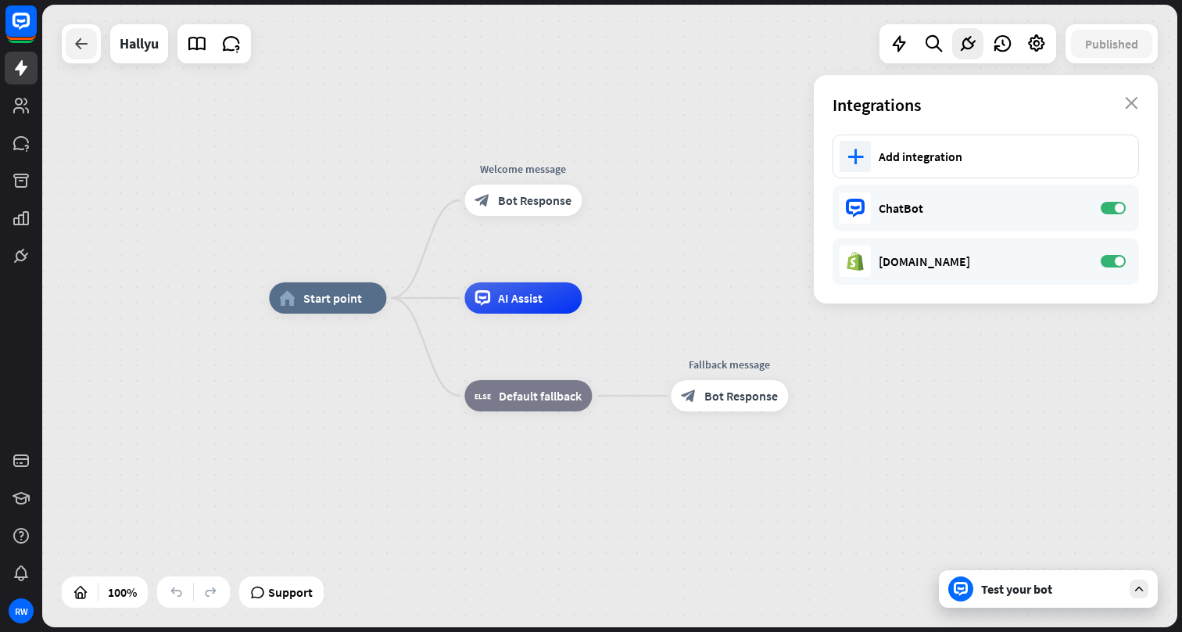
click at [66, 48] on div at bounding box center [81, 43] width 31 height 31
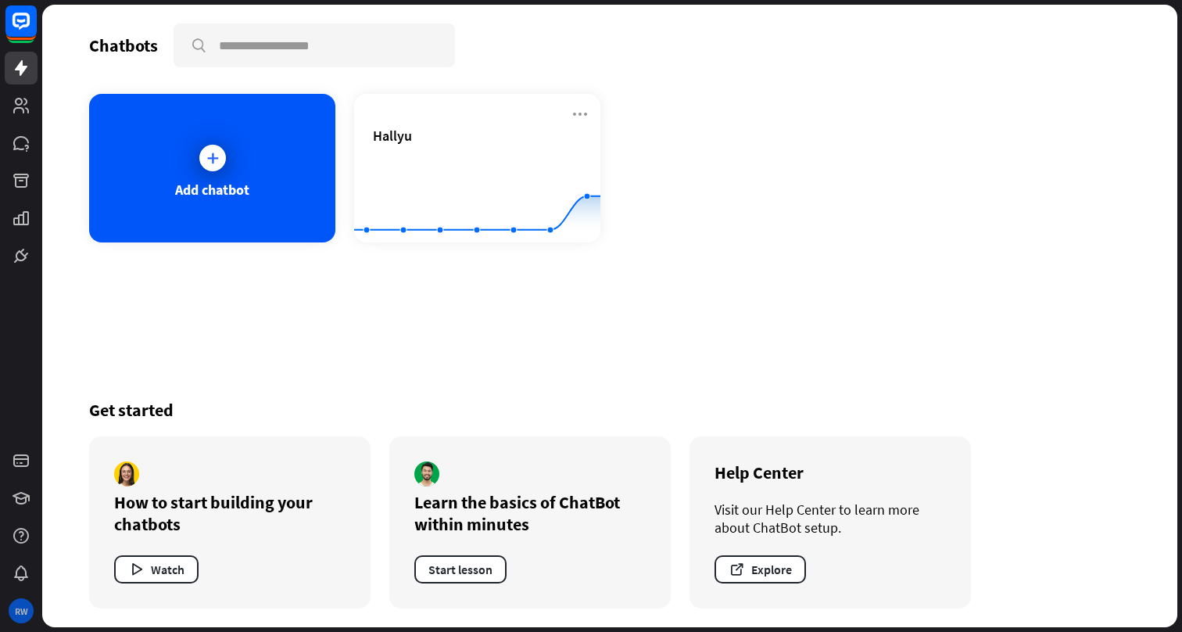
click at [22, 610] on div "RW" at bounding box center [21, 610] width 25 height 25
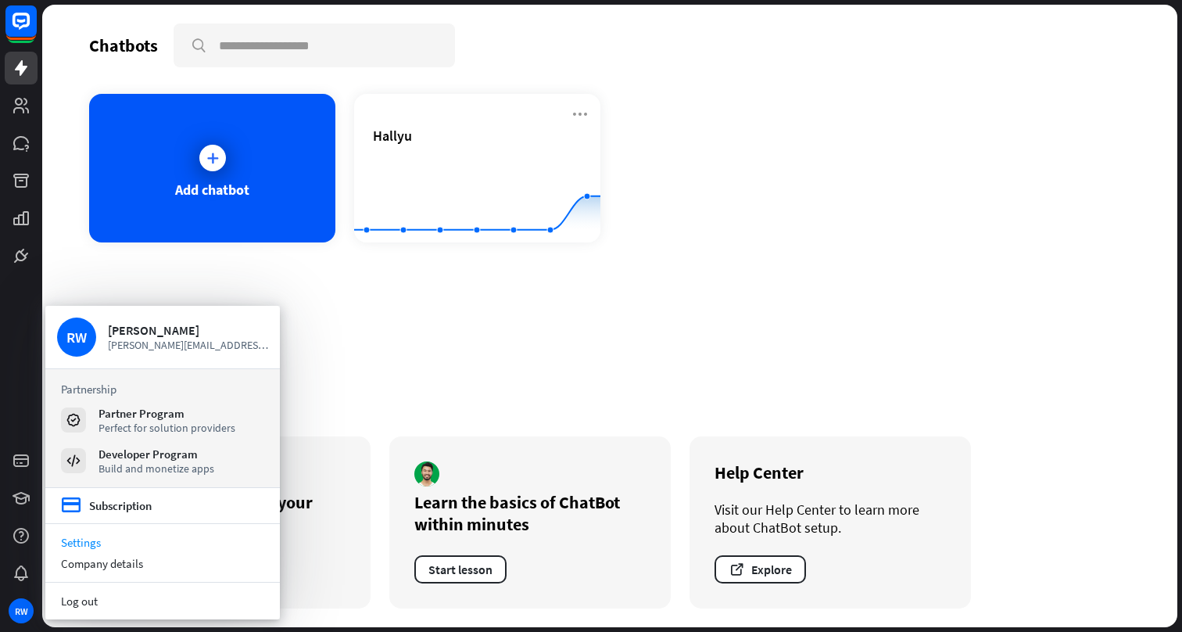
click at [113, 536] on link "Settings" at bounding box center [162, 541] width 234 height 21
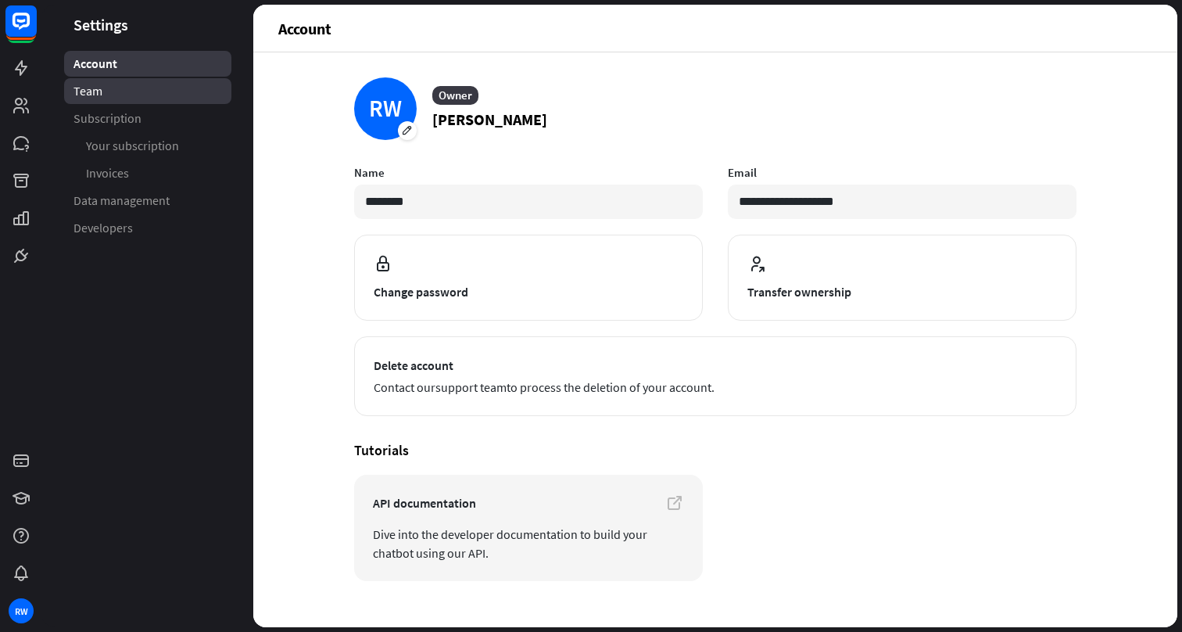
click at [137, 98] on link "Team" at bounding box center [147, 91] width 167 height 26
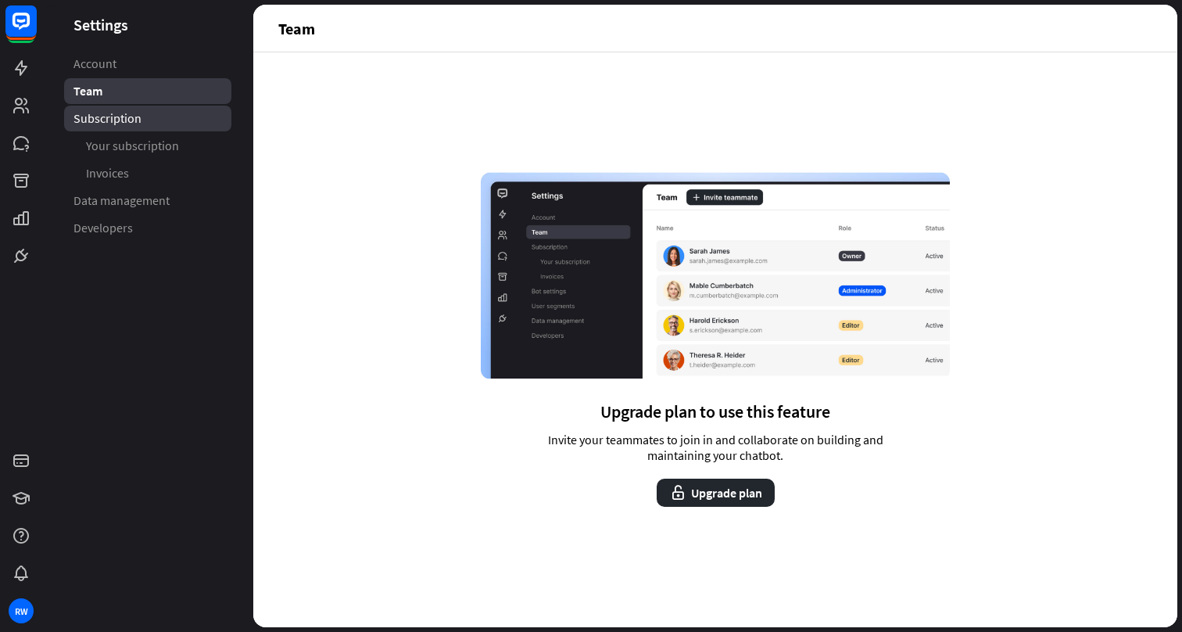
click at [148, 131] on link "Subscription" at bounding box center [147, 119] width 167 height 26
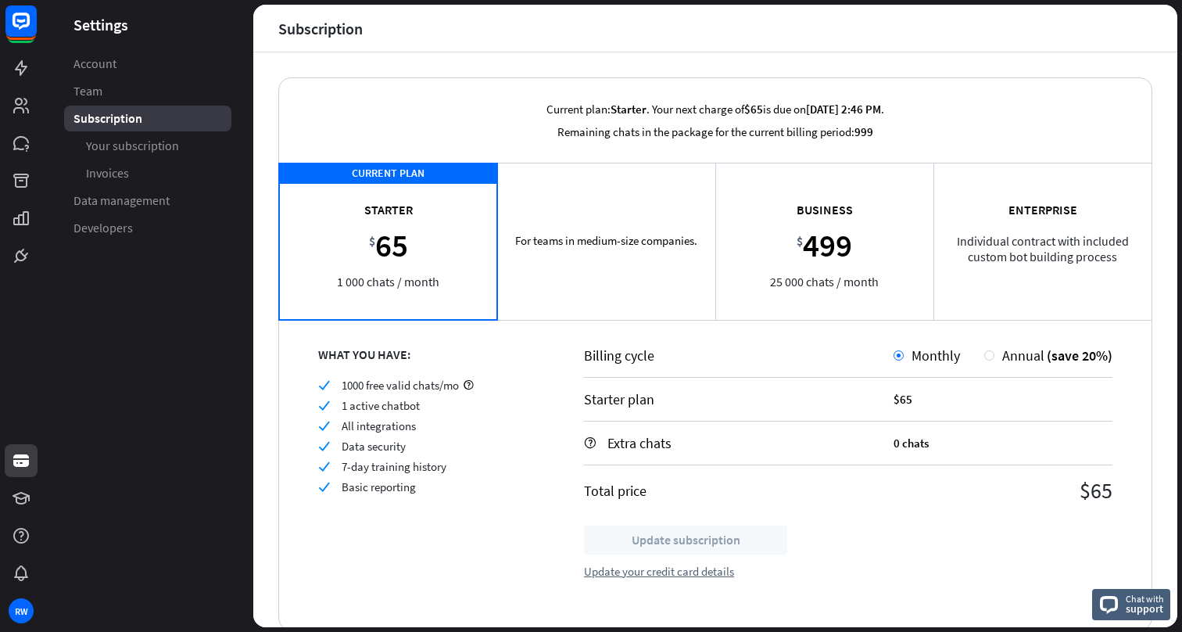
click at [571, 267] on div "For teams in medium-size companies. Team $ 169 5 000 chats / month" at bounding box center [606, 241] width 218 height 156
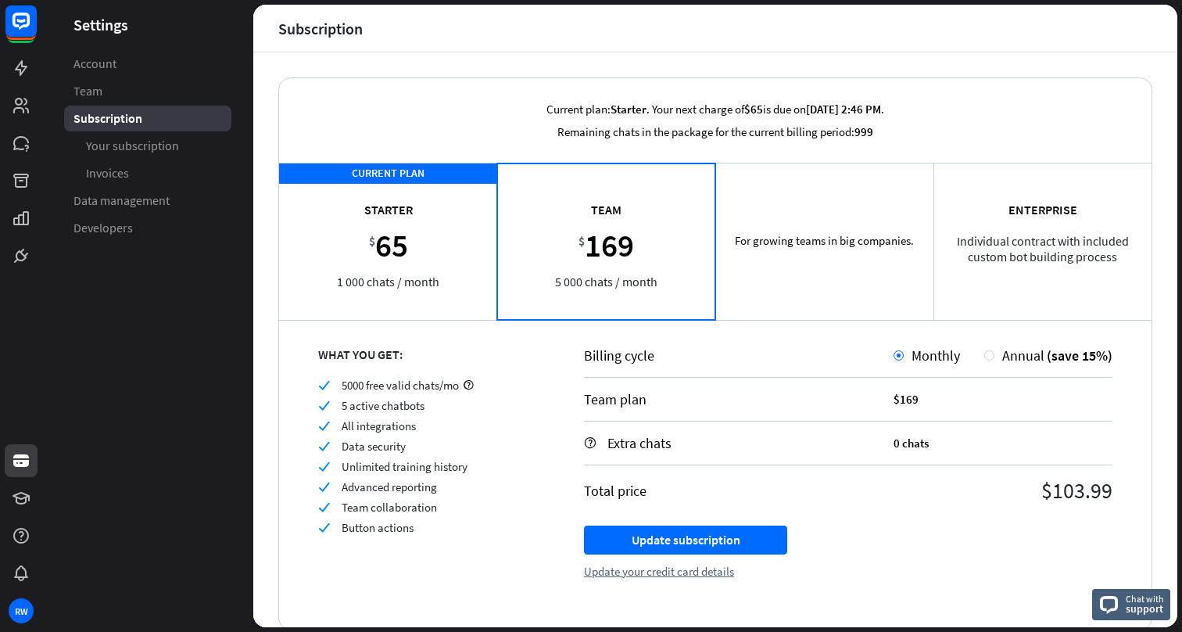
click at [848, 238] on div "For growing teams in big companies. Business $ 499 25 000 chats / month" at bounding box center [824, 241] width 218 height 156
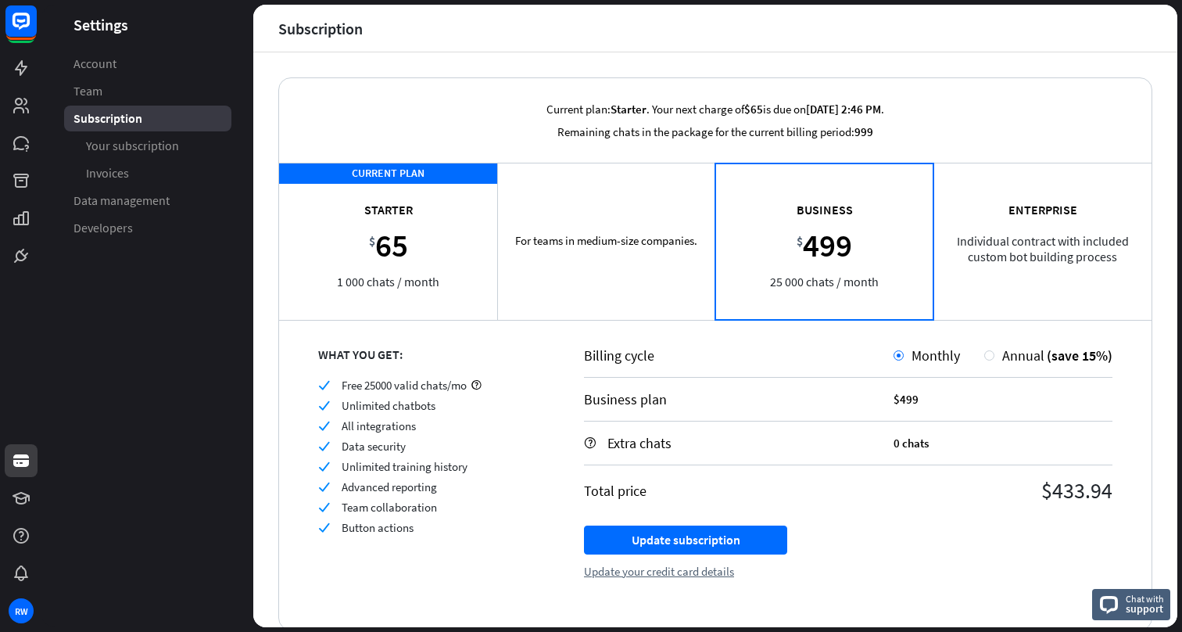
click at [678, 226] on div "For teams in medium-size companies. Team $ 169 5 000 chats / month" at bounding box center [606, 241] width 218 height 156
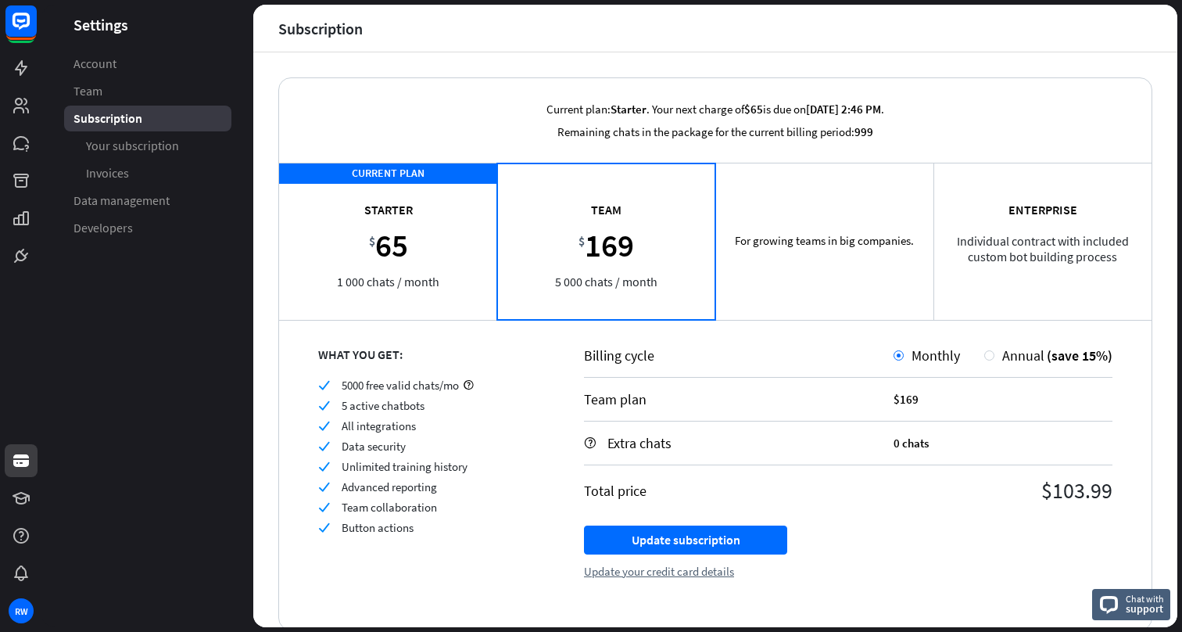
click at [857, 223] on div "For growing teams in big companies. Business $ 499 25 000 chats / month" at bounding box center [824, 241] width 218 height 156
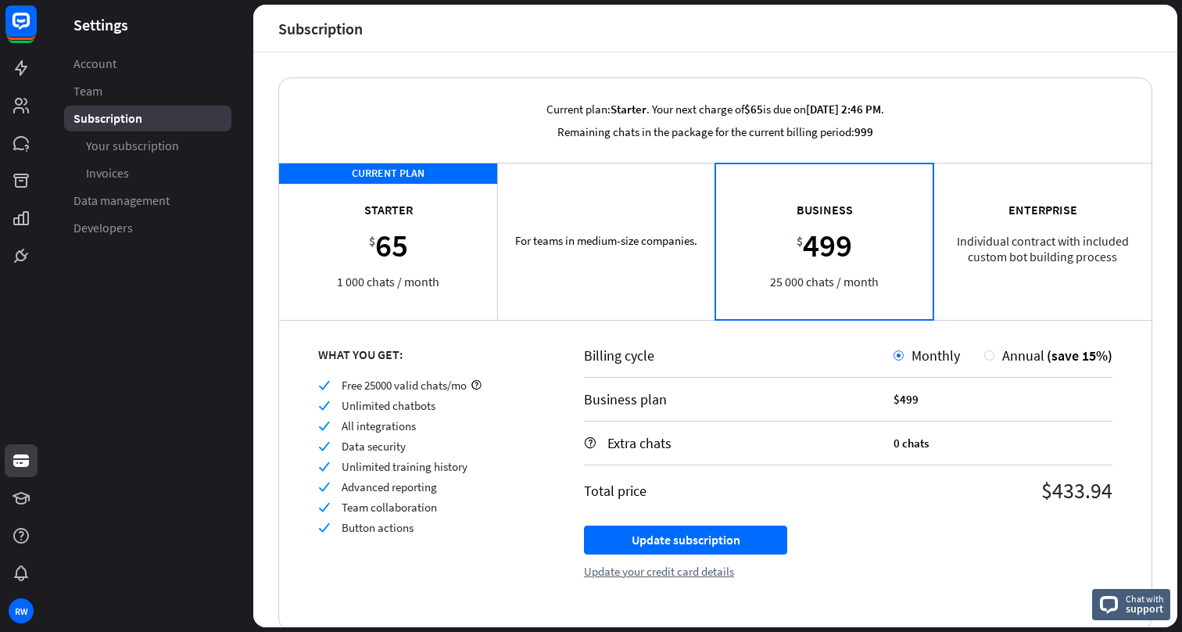
click at [615, 224] on div "For teams in medium-size companies. Team $ 169 5 000 chats / month" at bounding box center [606, 241] width 218 height 156
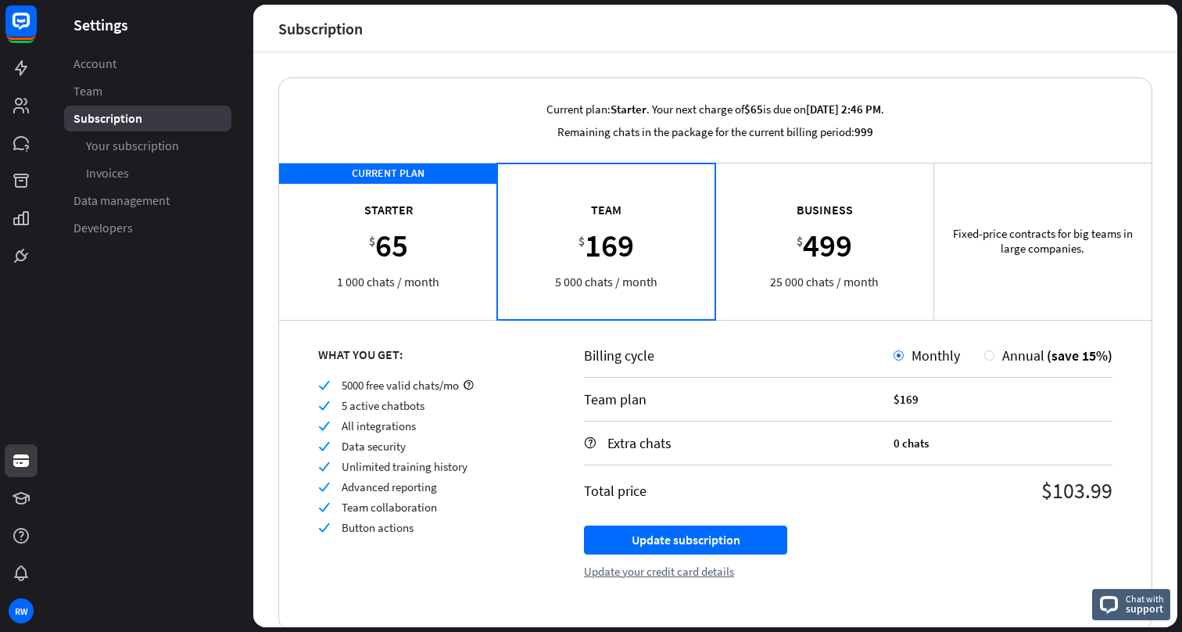
click at [951, 226] on div "Fixed-price contracts for big teams in large companies. Enterprise Individual c…" at bounding box center [1042, 241] width 218 height 156
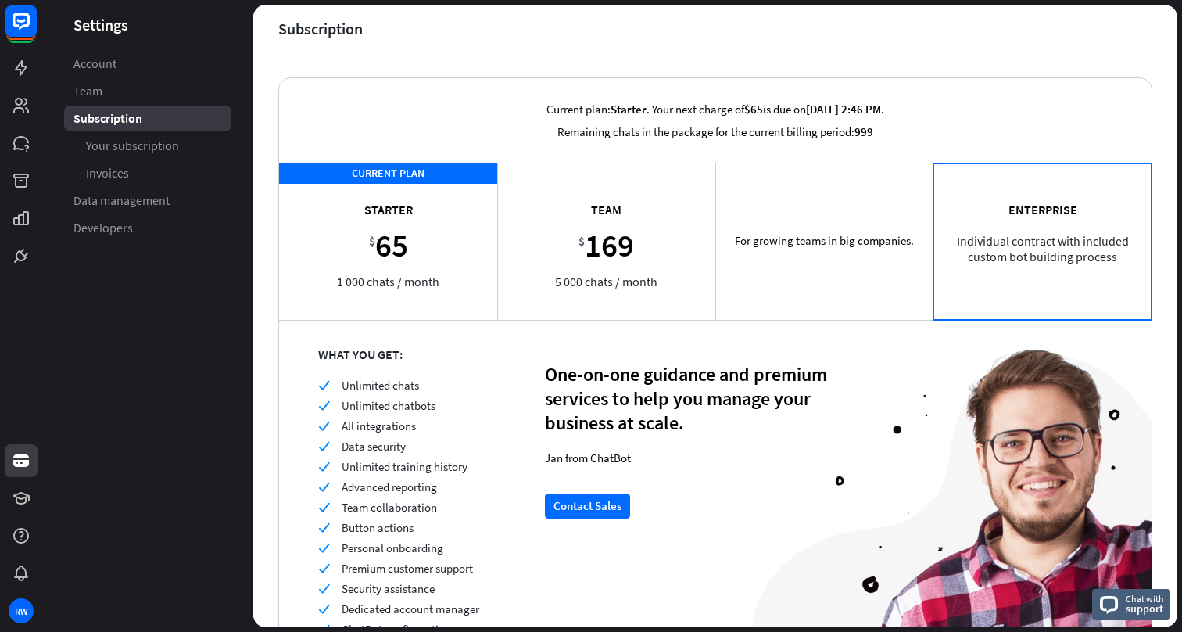
click at [784, 217] on div "For growing teams in big companies. Business $ 499 25 000 chats / month" at bounding box center [824, 241] width 218 height 156
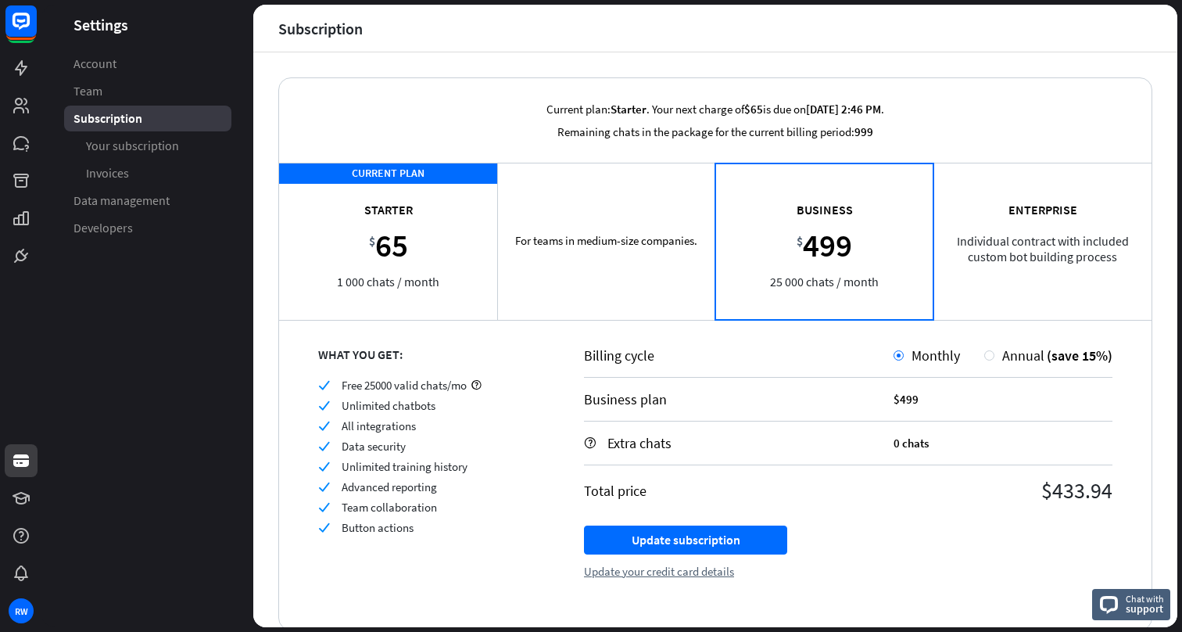
click at [564, 242] on div "For teams in medium-size companies. Team $ 169 5 000 chats / month" at bounding box center [606, 241] width 218 height 156
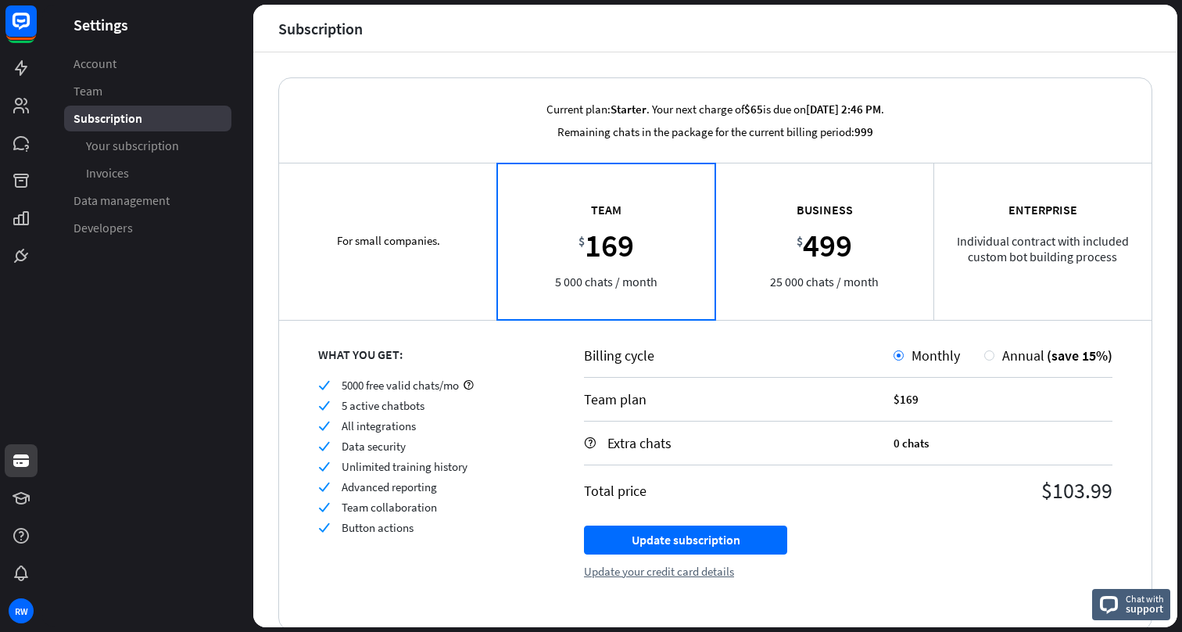
click at [388, 254] on div "CURRENT PLAN For small companies. Starter $ 65 1 000 chats / month" at bounding box center [388, 241] width 218 height 156
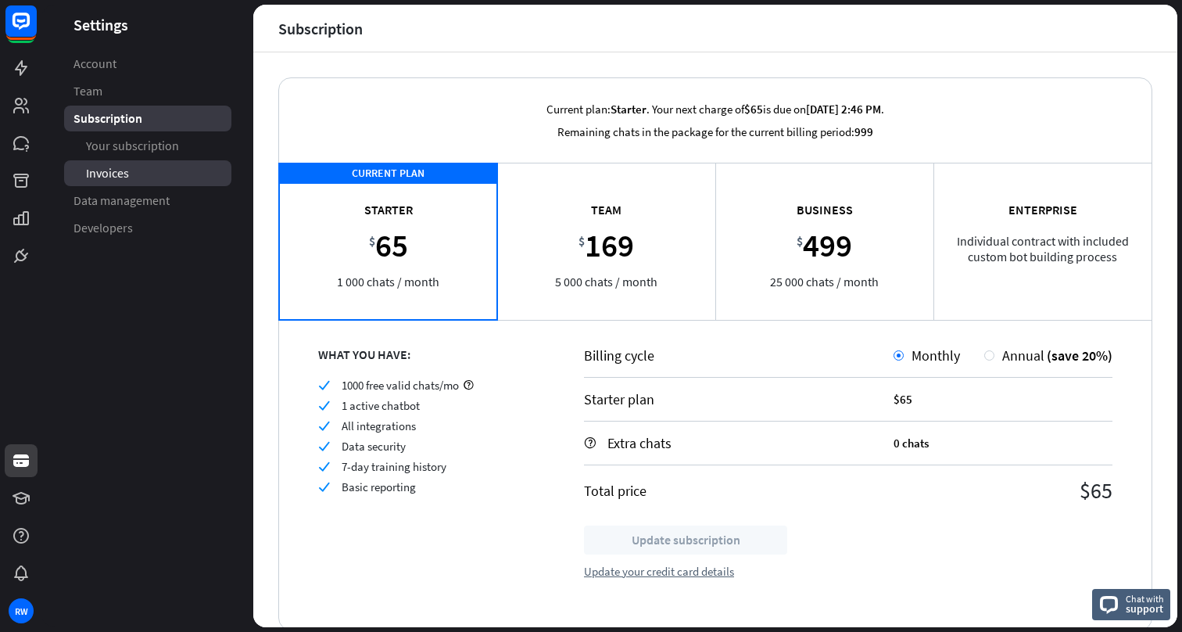
click at [145, 185] on link "Invoices" at bounding box center [147, 173] width 167 height 26
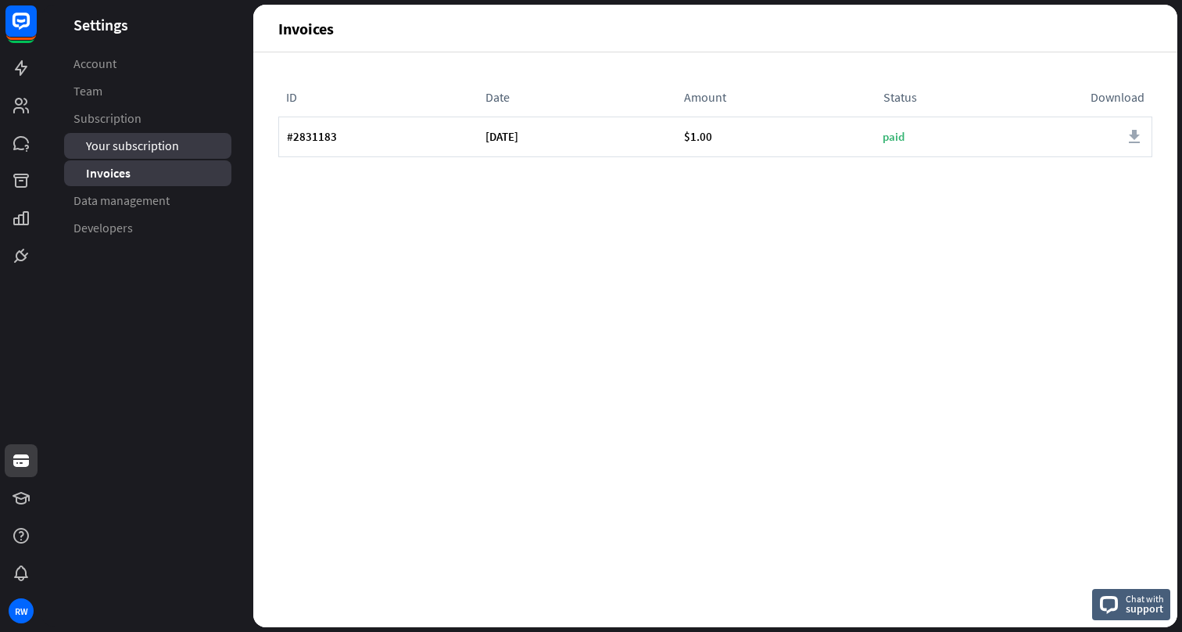
click at [149, 156] on link "Your subscription" at bounding box center [147, 146] width 167 height 26
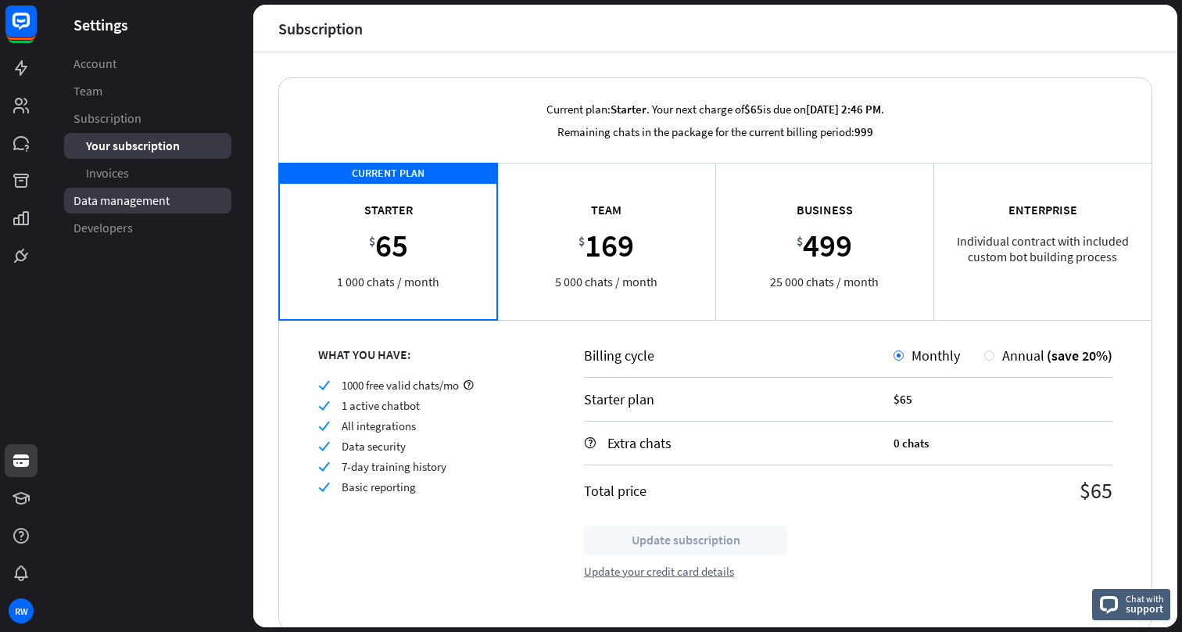
click at [154, 213] on link "Data management" at bounding box center [147, 201] width 167 height 26
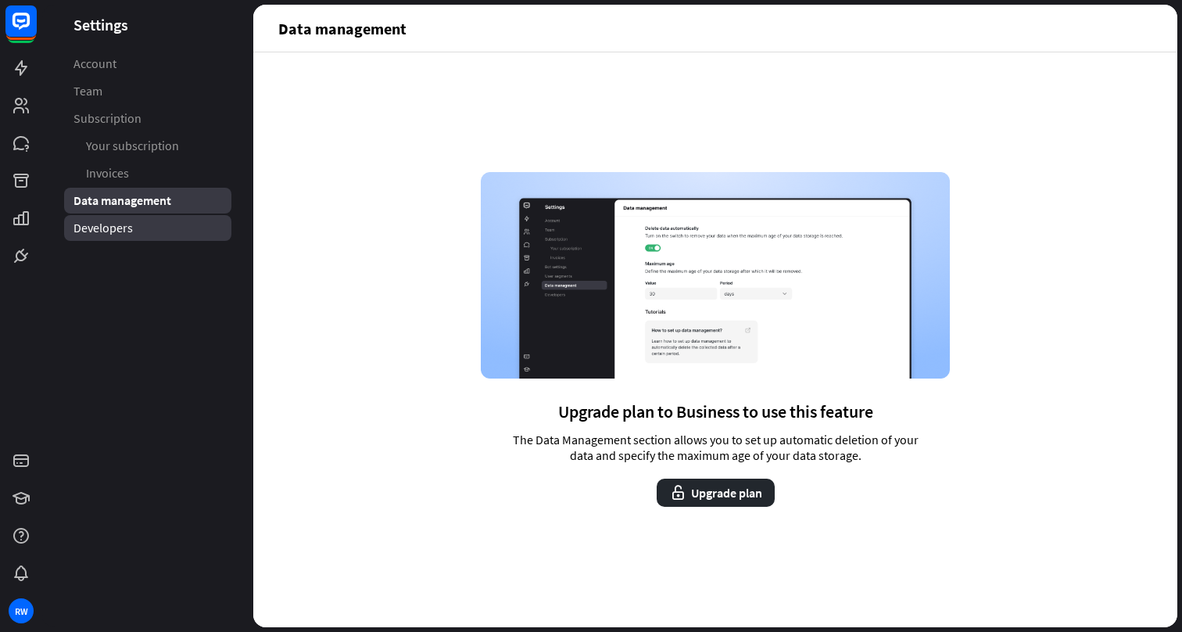
click at [154, 229] on link "Developers" at bounding box center [147, 228] width 167 height 26
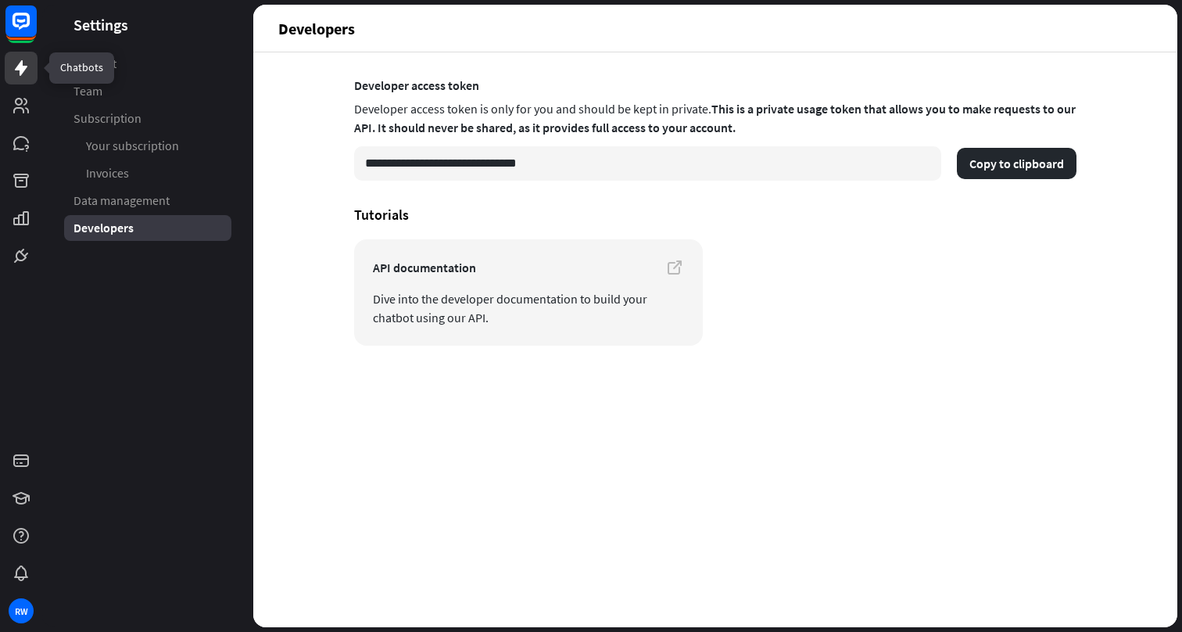
click at [18, 66] on icon at bounding box center [21, 68] width 13 height 16
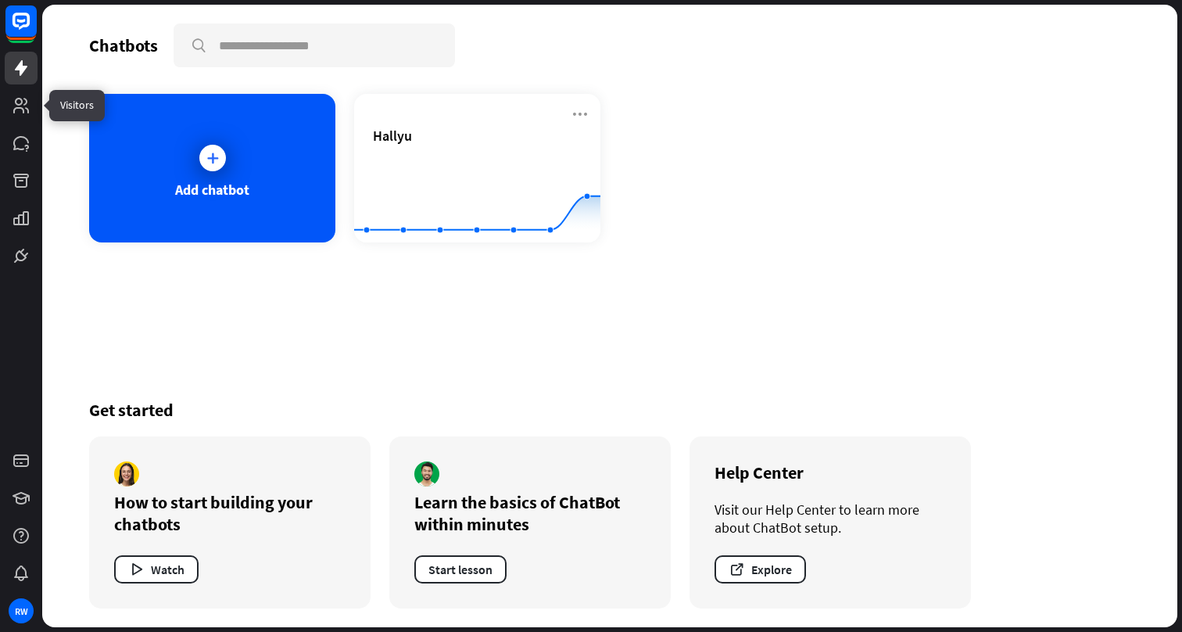
click at [18, 85] on div at bounding box center [21, 136] width 42 height 272
click at [19, 113] on icon at bounding box center [21, 106] width 16 height 16
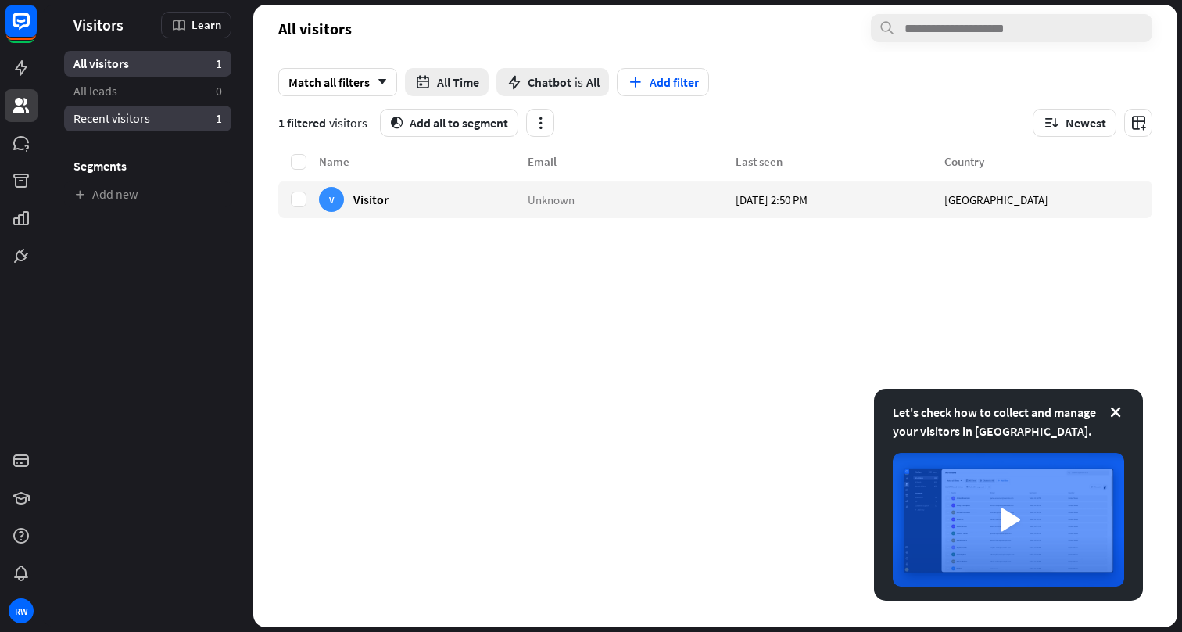
click at [114, 123] on span "Recent visitors" at bounding box center [111, 118] width 77 height 16
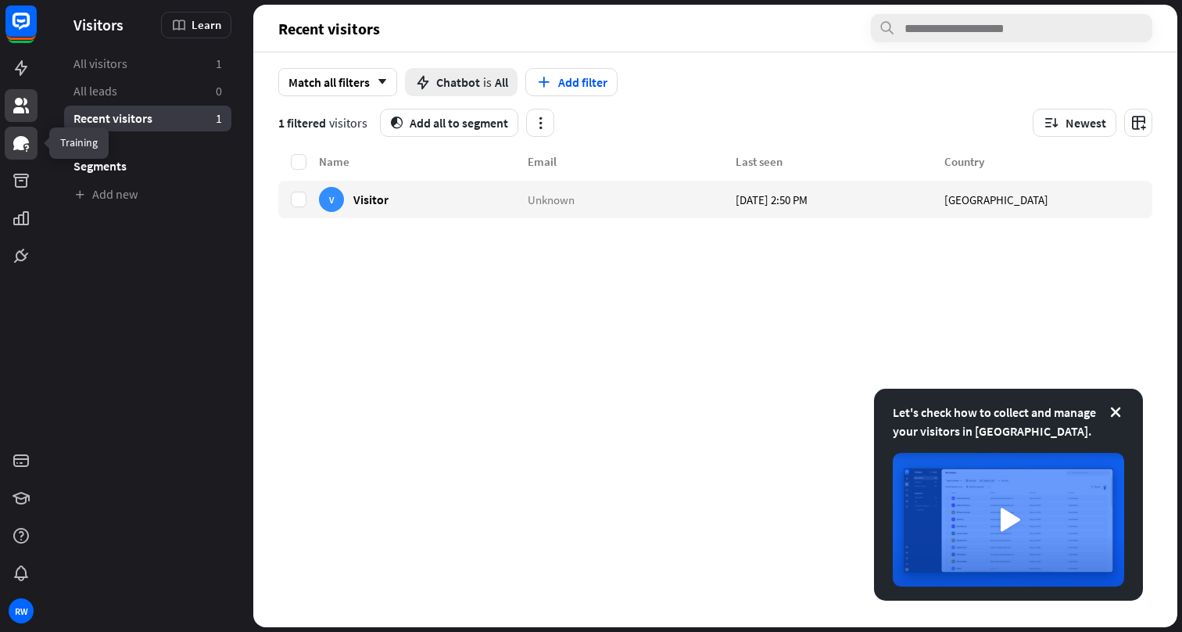
click at [18, 152] on icon at bounding box center [21, 143] width 19 height 19
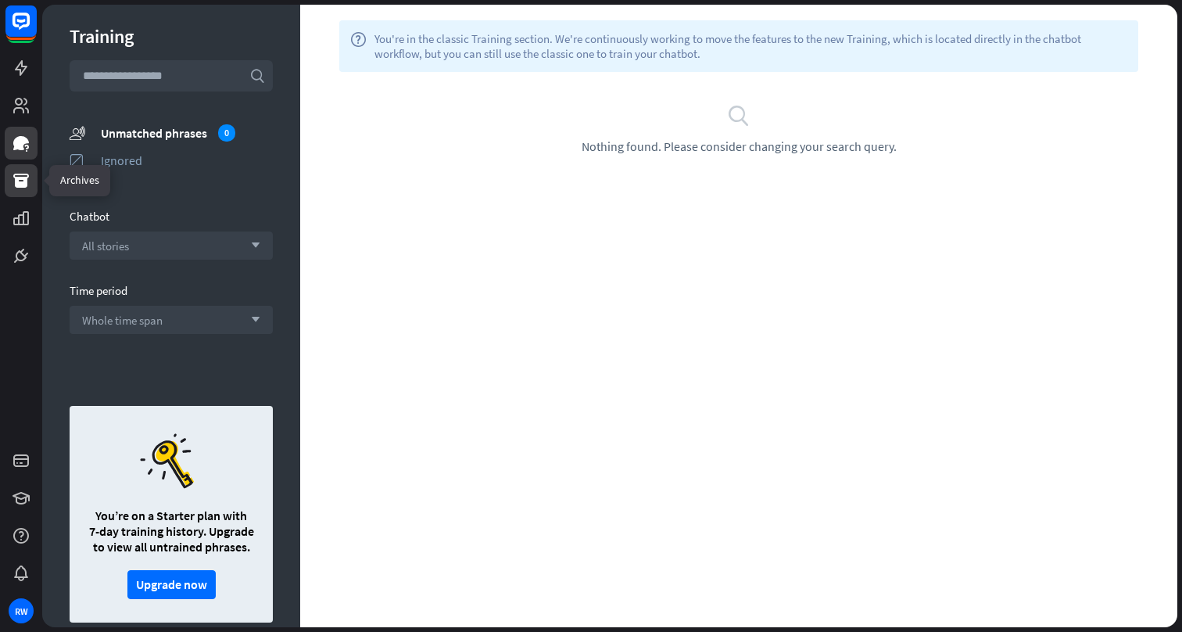
click at [26, 193] on link at bounding box center [21, 180] width 33 height 33
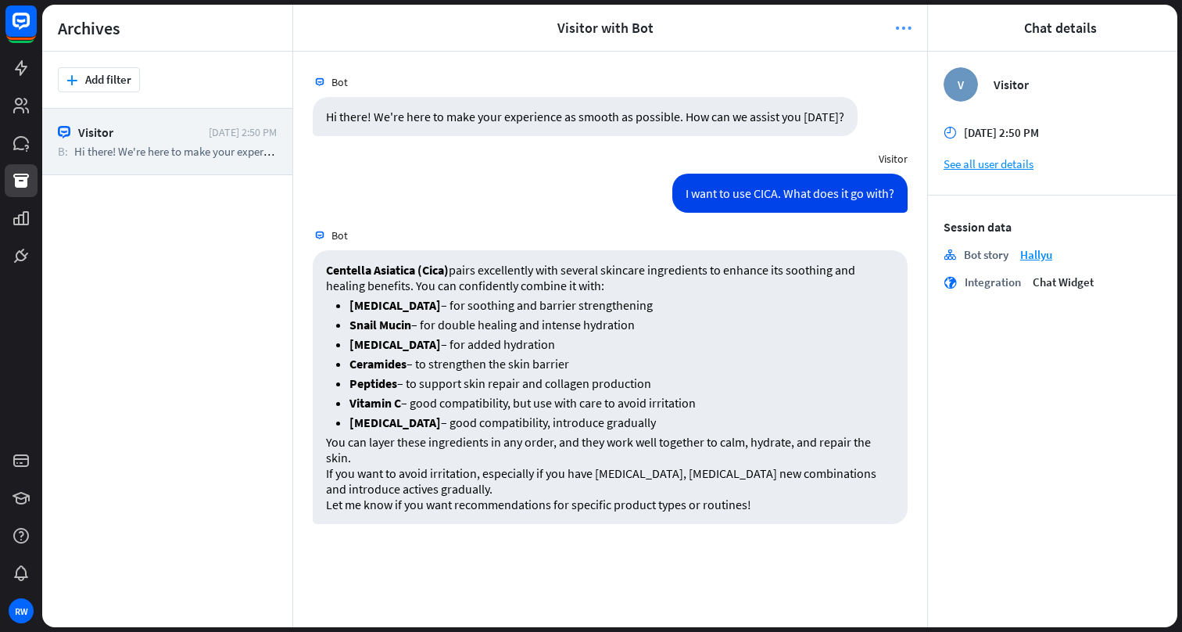
click at [908, 28] on icon "more_horiz" at bounding box center [903, 28] width 16 height 16
click at [21, 220] on icon at bounding box center [21, 218] width 16 height 14
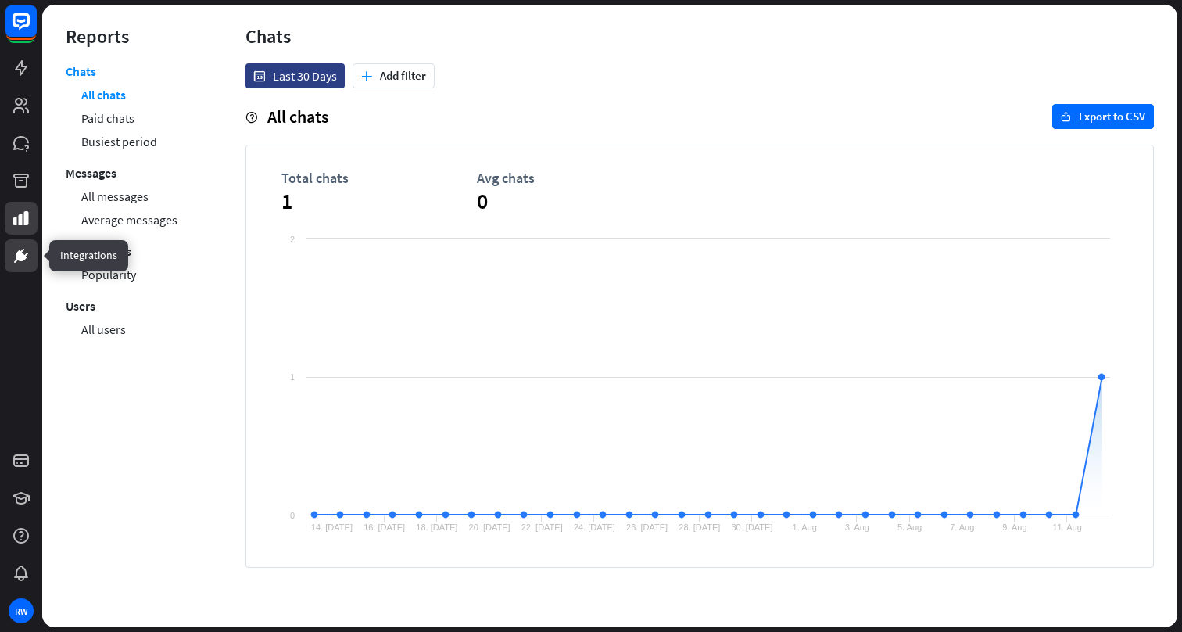
click at [24, 258] on icon at bounding box center [21, 255] width 11 height 11
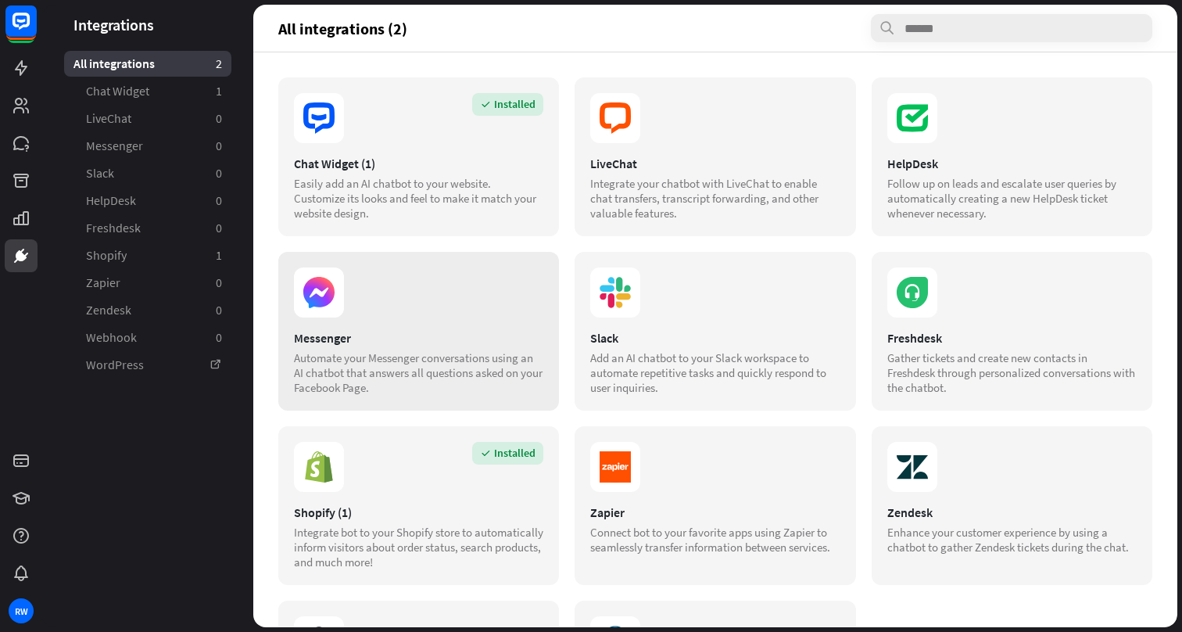
scroll to position [157, 0]
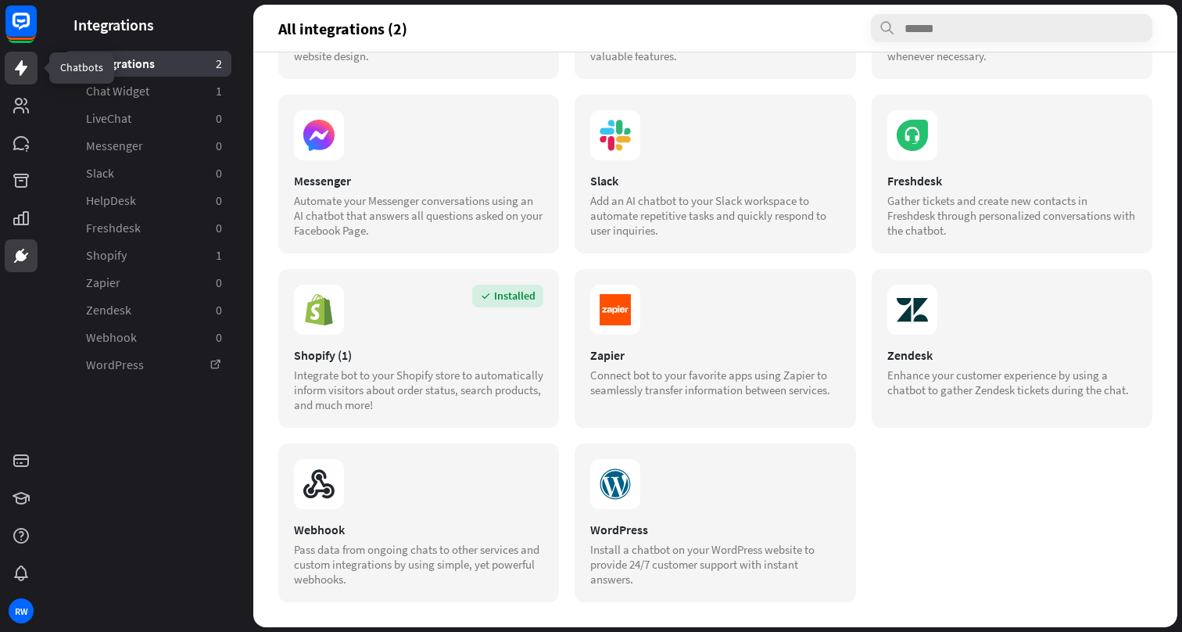
click at [27, 71] on icon at bounding box center [21, 68] width 19 height 19
